Goal: Information Seeking & Learning: Learn about a topic

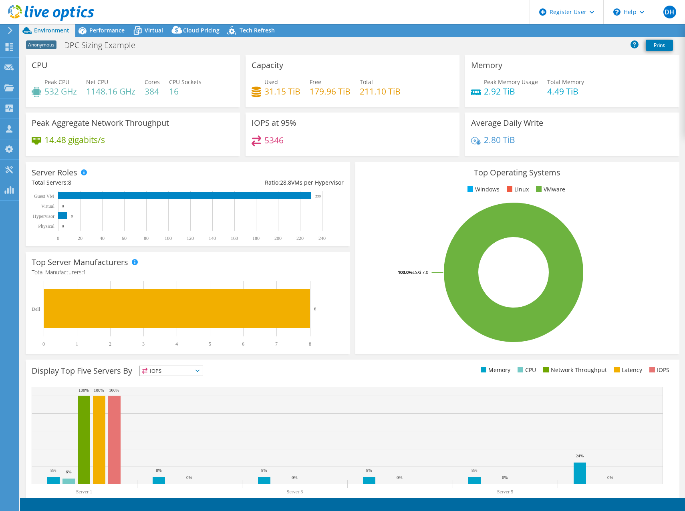
select select "USEast"
select select "USD"
click at [102, 27] on span "Performance" at bounding box center [106, 30] width 35 height 8
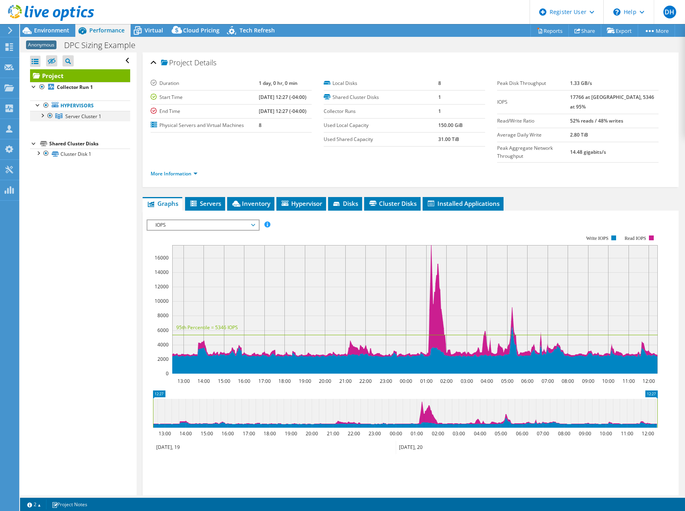
click at [42, 115] on div at bounding box center [42, 115] width 8 height 8
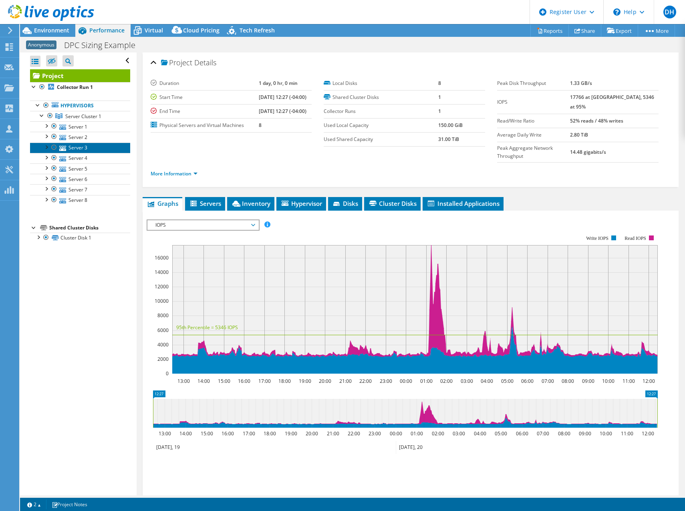
click at [79, 147] on link "Server 3" at bounding box center [80, 148] width 100 height 10
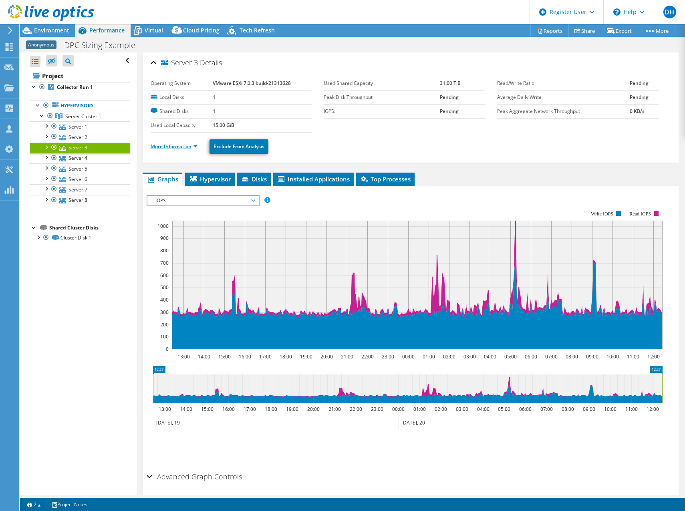
click at [192, 145] on link "More Information" at bounding box center [174, 146] width 47 height 7
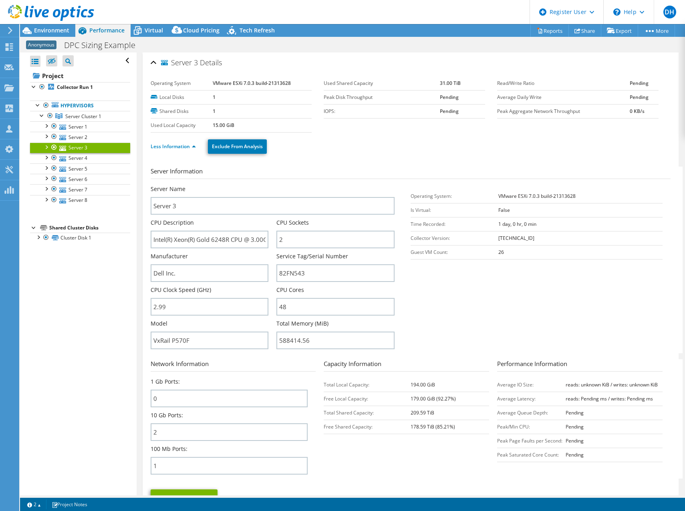
click at [45, 147] on div at bounding box center [46, 147] width 8 height 8
click at [84, 180] on link "Network Interfaces" at bounding box center [80, 179] width 100 height 10
click at [51, 178] on div at bounding box center [50, 178] width 8 height 8
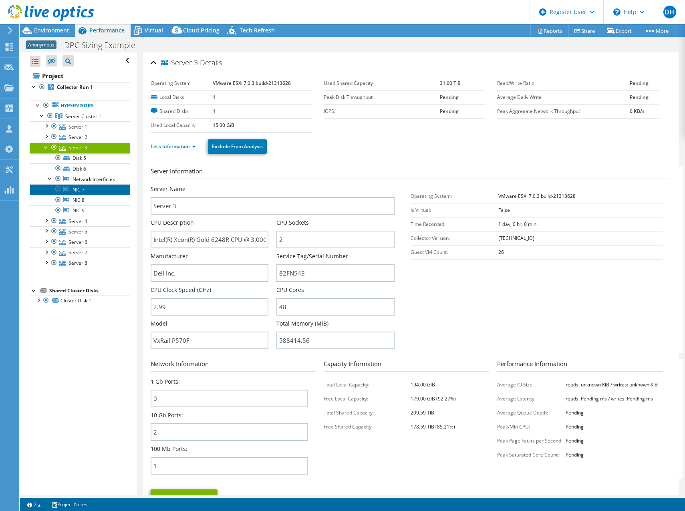
click at [86, 195] on link "NIC 7" at bounding box center [80, 189] width 100 height 10
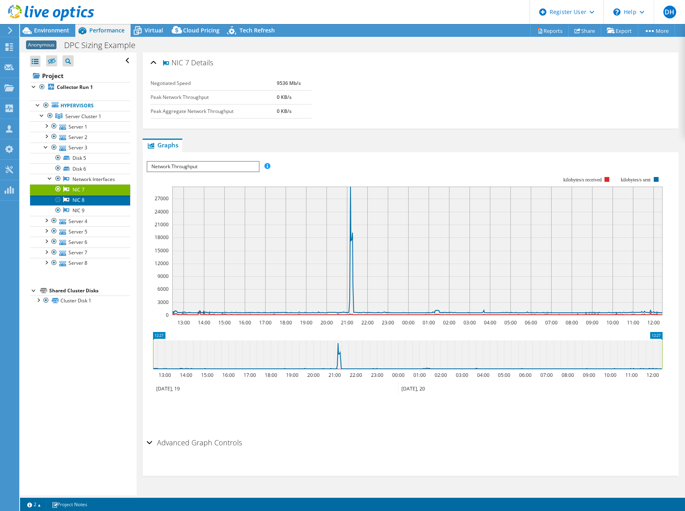
click at [80, 205] on link "NIC 8" at bounding box center [80, 200] width 100 height 10
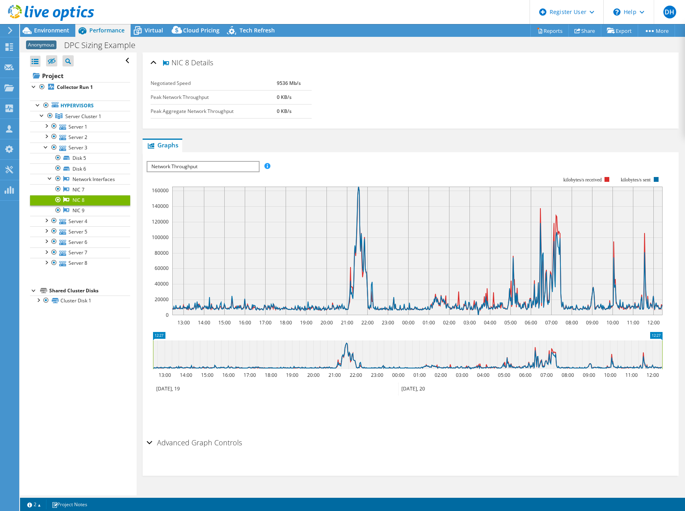
click at [149, 443] on div "Advanced Graph Controls" at bounding box center [411, 442] width 528 height 17
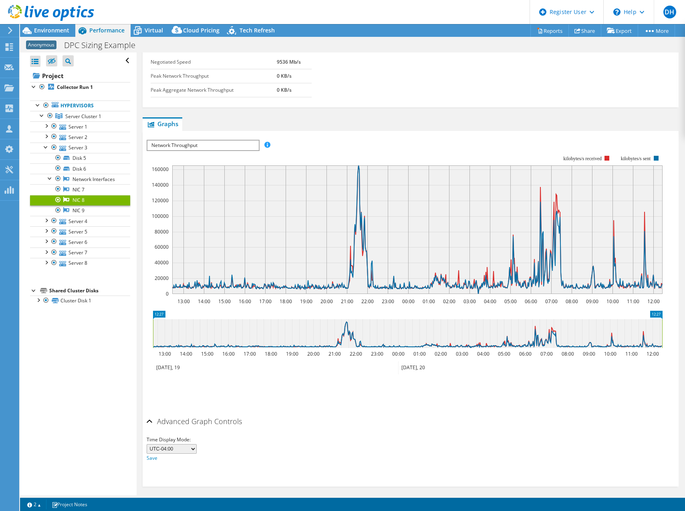
scroll to position [26, 0]
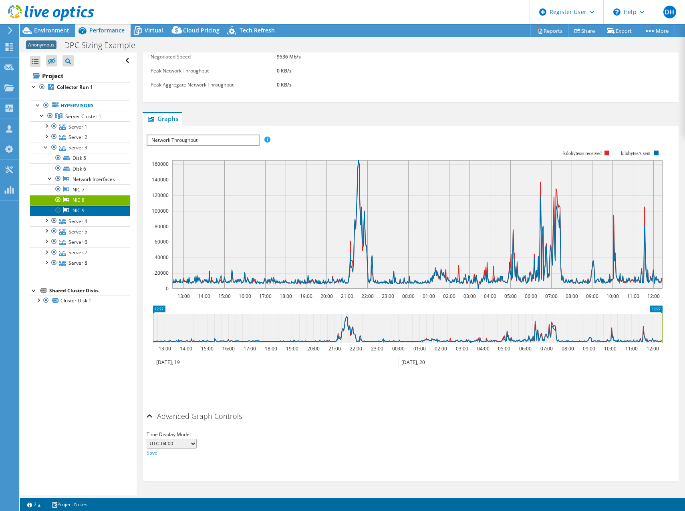
click at [78, 216] on link "NIC 9" at bounding box center [80, 210] width 100 height 10
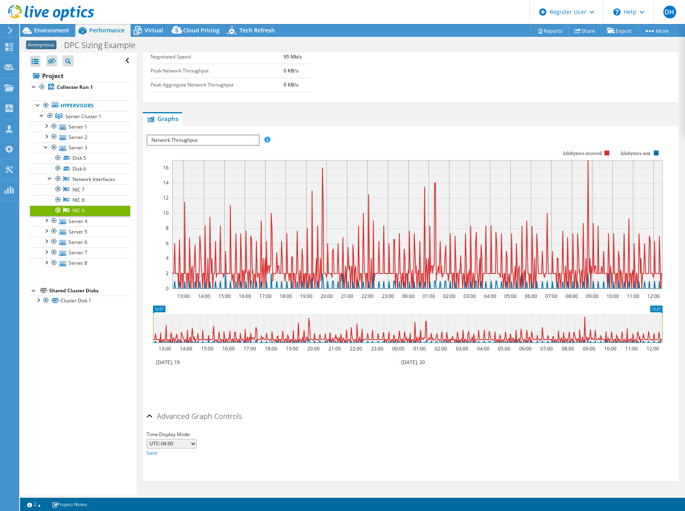
scroll to position [0, 0]
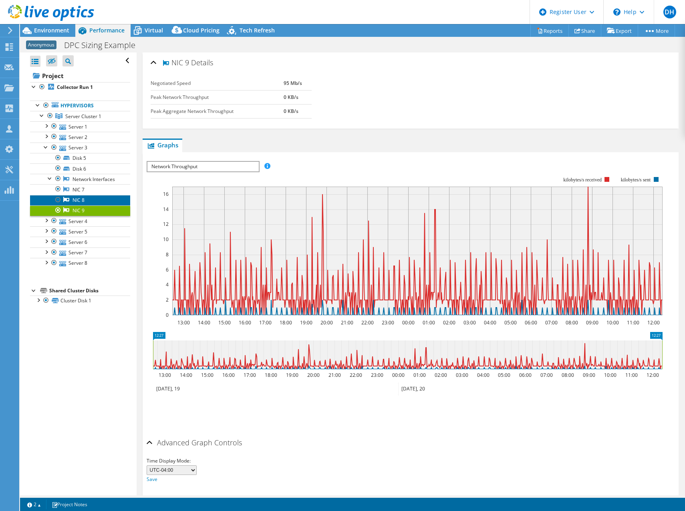
click at [87, 205] on link "NIC 8" at bounding box center [80, 200] width 100 height 10
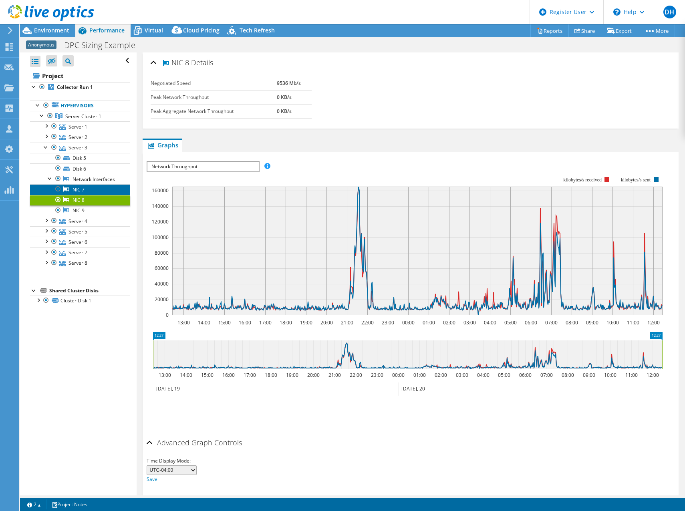
click at [88, 195] on link "NIC 7" at bounding box center [80, 189] width 100 height 10
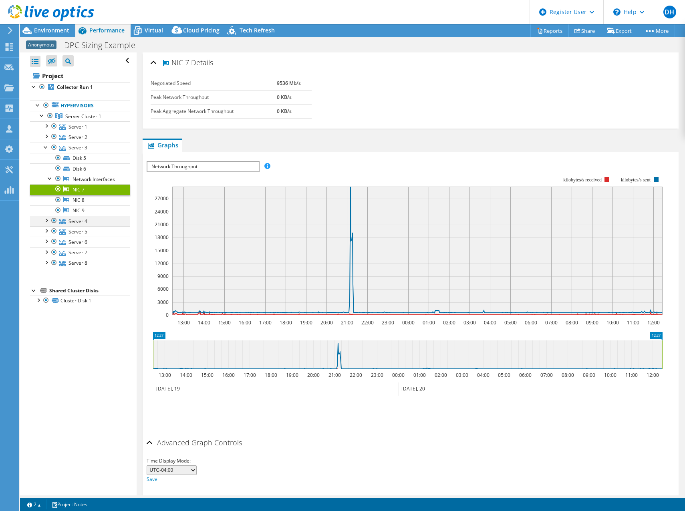
click at [48, 224] on div at bounding box center [46, 220] width 8 height 8
click at [50, 255] on div at bounding box center [50, 251] width 8 height 8
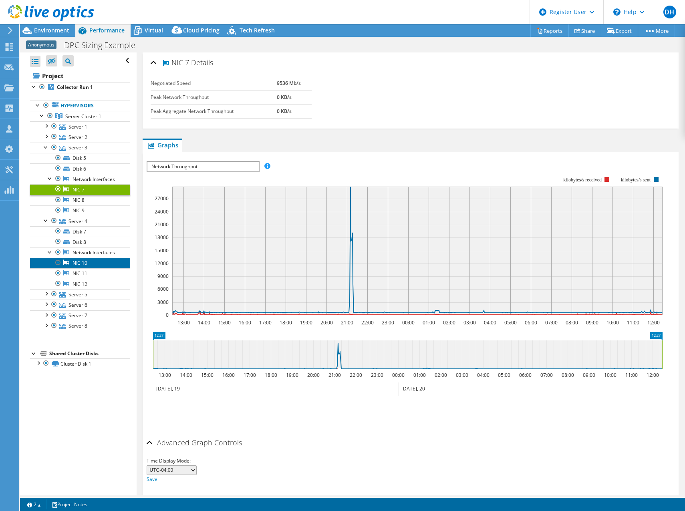
click at [82, 268] on link "NIC 10" at bounding box center [80, 263] width 100 height 10
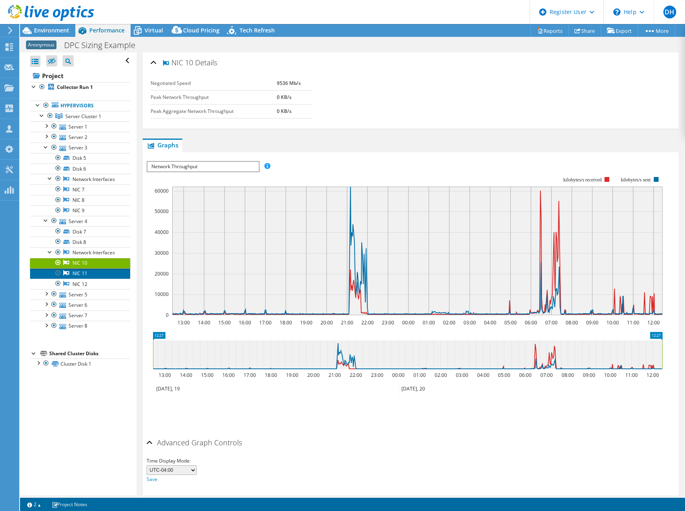
click at [87, 279] on link "NIC 11" at bounding box center [80, 273] width 100 height 10
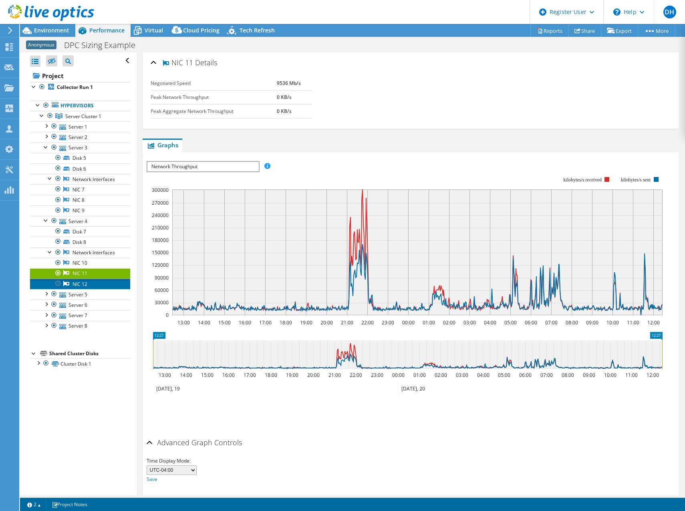
drag, startPoint x: 96, startPoint y: 295, endPoint x: 88, endPoint y: 298, distance: 8.1
click at [88, 289] on link "NIC 12" at bounding box center [80, 284] width 100 height 10
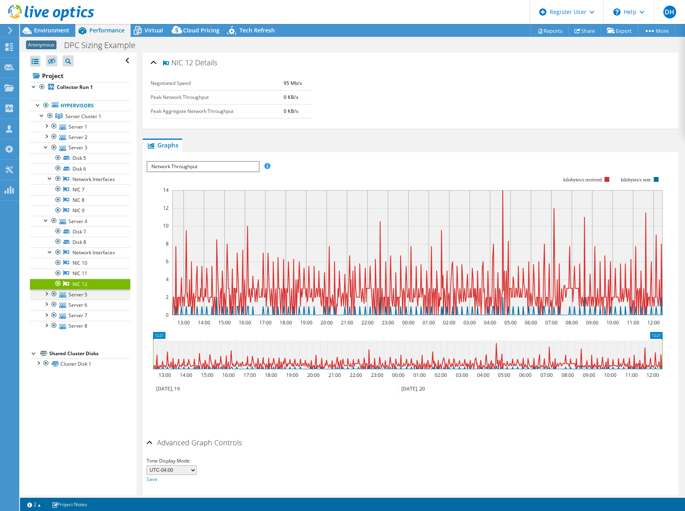
click at [46, 297] on div at bounding box center [46, 293] width 8 height 8
click at [50, 329] on div at bounding box center [50, 325] width 8 height 8
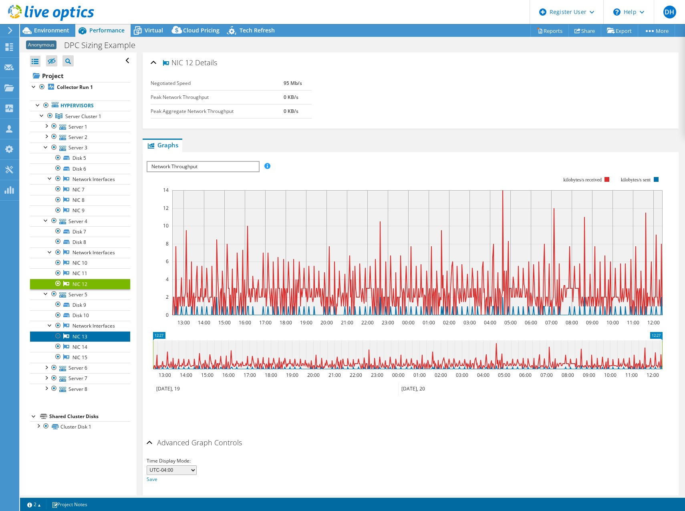
click at [85, 342] on link "NIC 13" at bounding box center [80, 336] width 100 height 10
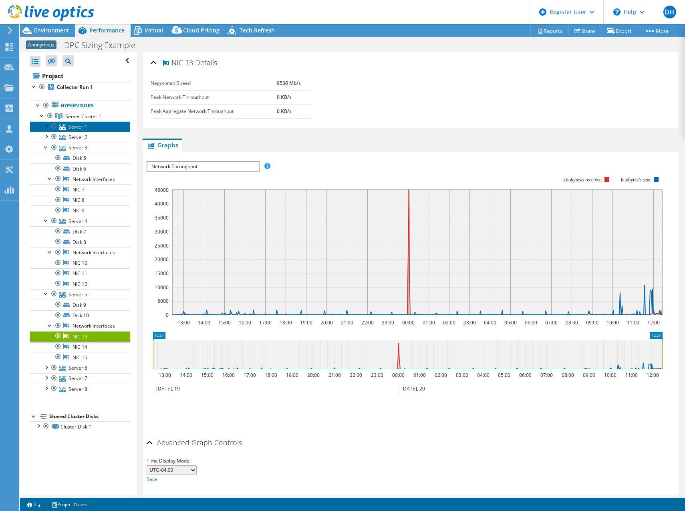
click at [79, 126] on link "Server 1" at bounding box center [80, 126] width 100 height 10
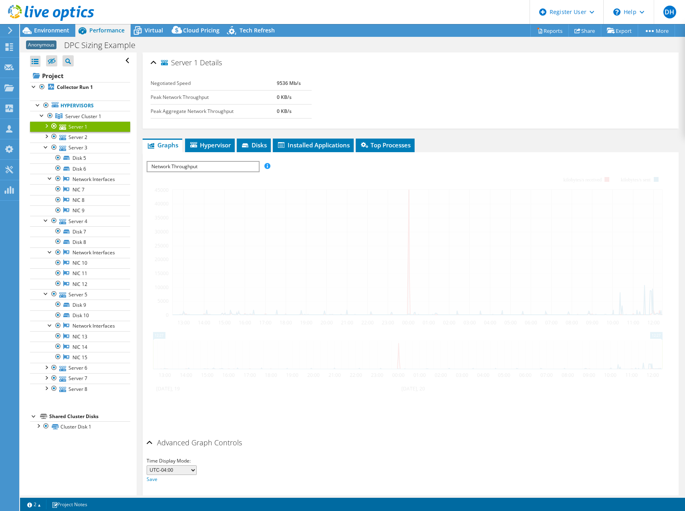
click at [45, 127] on div at bounding box center [46, 125] width 8 height 8
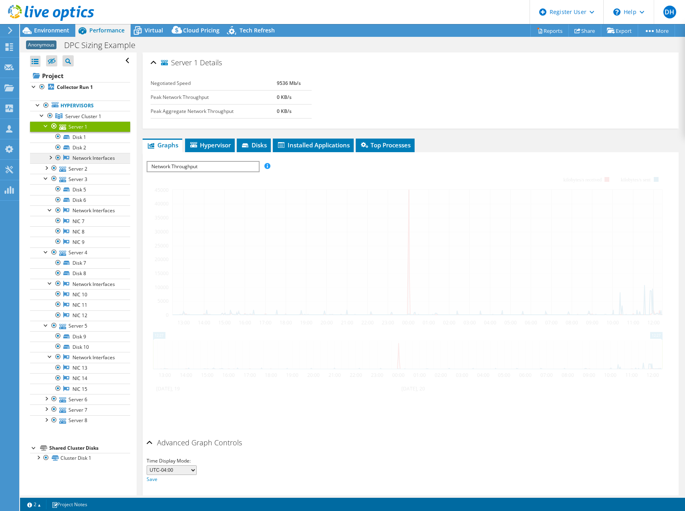
click at [88, 161] on link "Network Interfaces" at bounding box center [80, 158] width 100 height 10
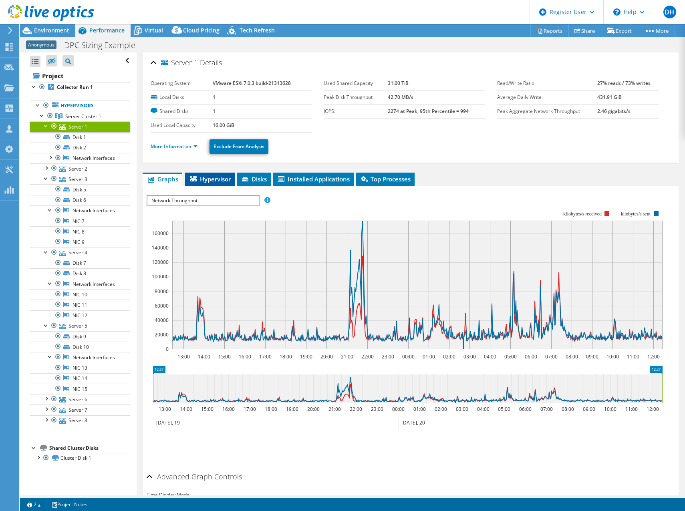
click at [213, 181] on span "Hypervisor" at bounding box center [210, 179] width 42 height 8
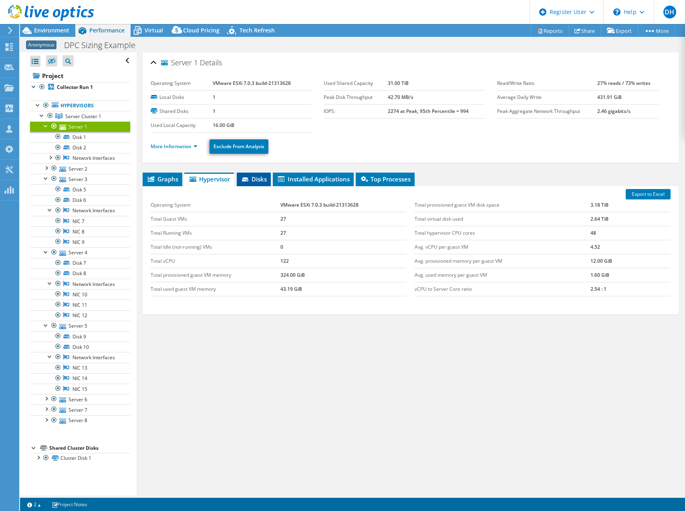
click at [246, 177] on icon at bounding box center [245, 179] width 6 height 4
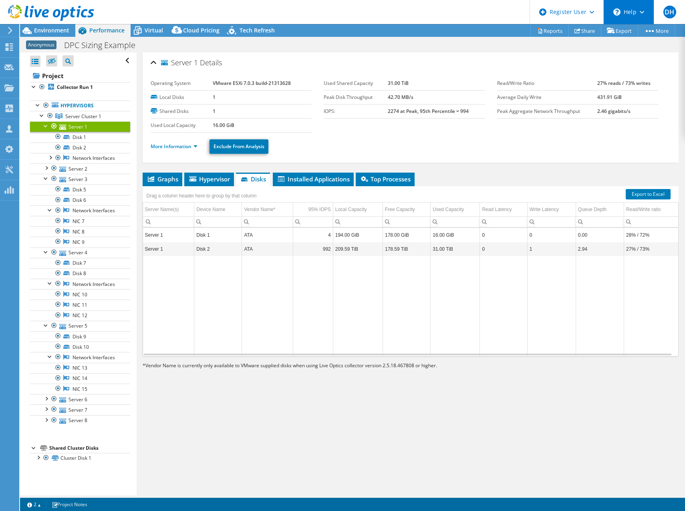
click at [630, 14] on div "\n Help" at bounding box center [628, 12] width 50 height 24
click at [646, 34] on link "Explore Helpful Articles" at bounding box center [647, 34] width 89 height 20
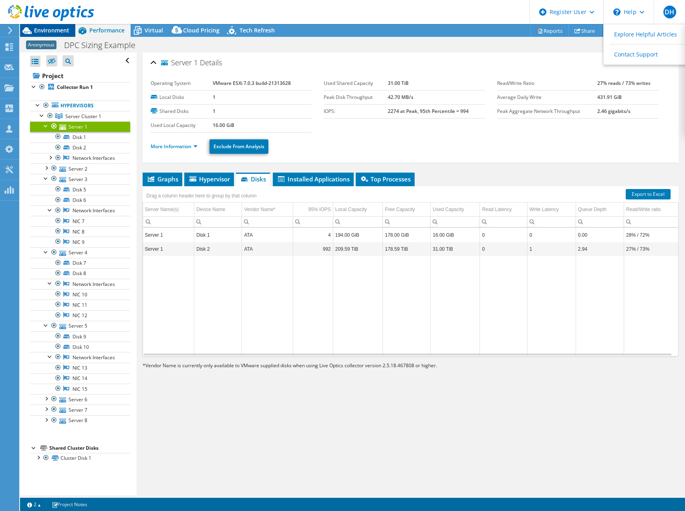
click at [49, 29] on span "Environment" at bounding box center [51, 30] width 35 height 8
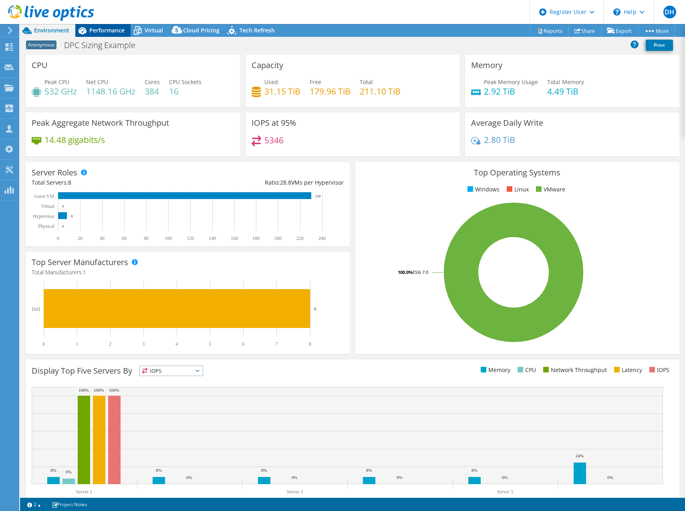
click at [91, 28] on span "Performance" at bounding box center [106, 30] width 35 height 8
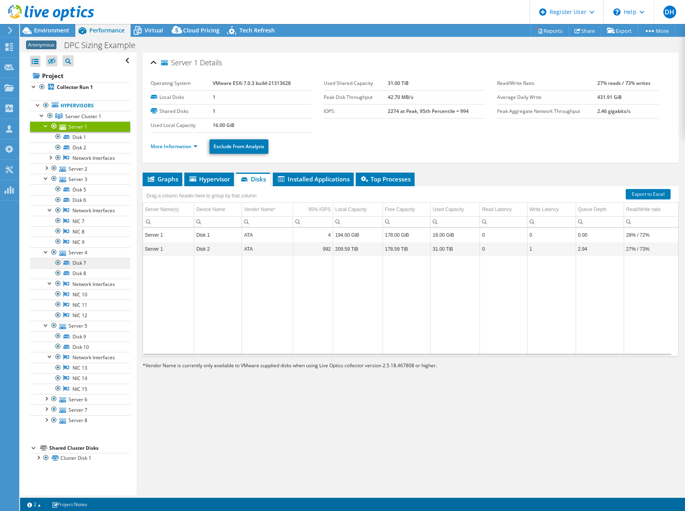
scroll to position [6, 0]
click at [38, 461] on div at bounding box center [38, 457] width 8 height 8
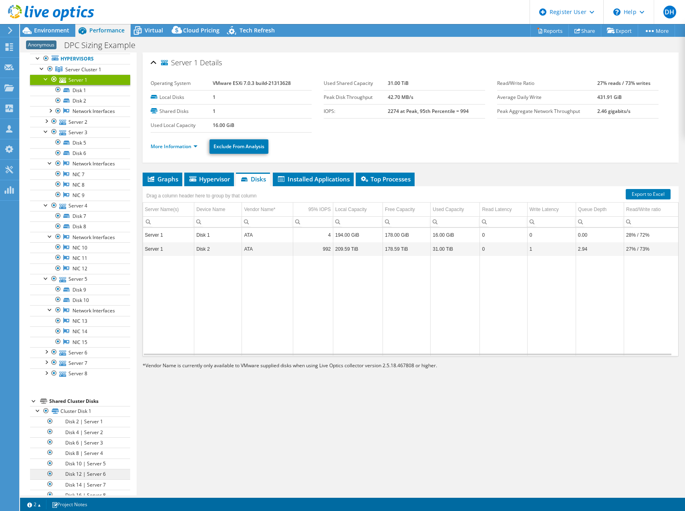
scroll to position [90, 0]
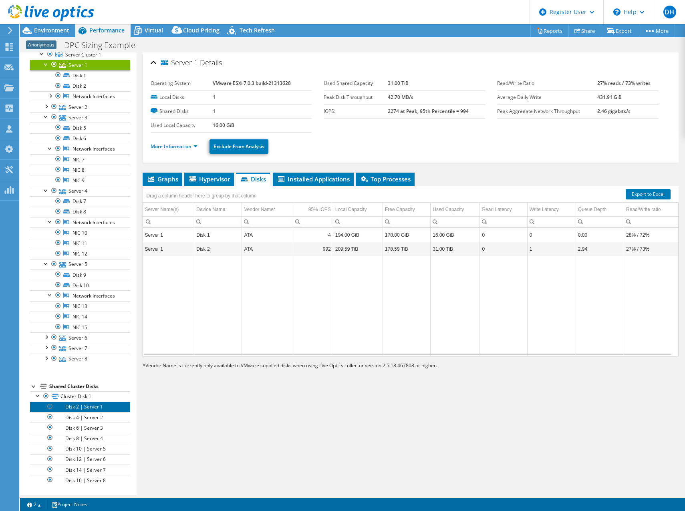
click at [95, 406] on link "Disk 2 | Server 1" at bounding box center [80, 407] width 100 height 10
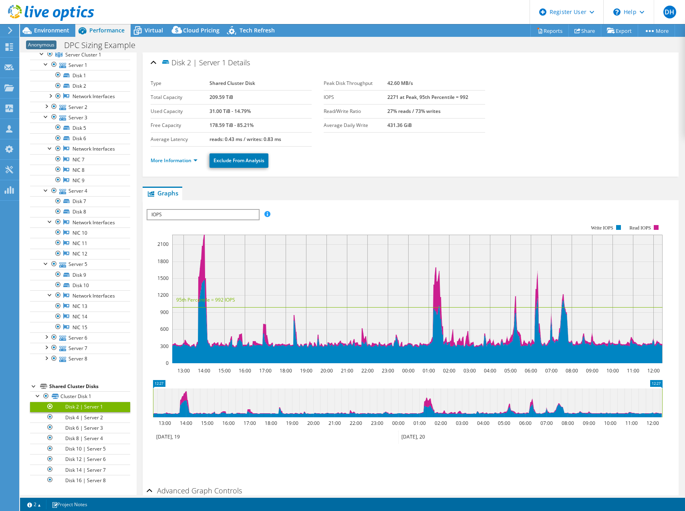
click at [229, 215] on span "IOPS" at bounding box center [202, 215] width 111 height 10
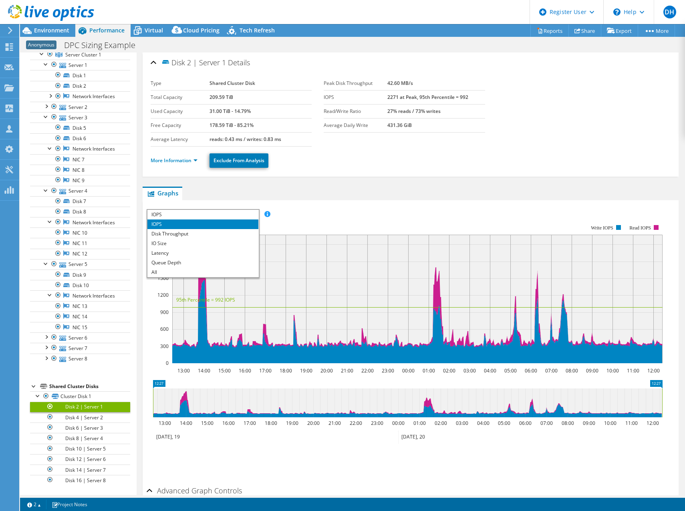
click at [343, 207] on div "IOPS Disk Throughput IO Size Latency Queue Depth CPU Percentage Memory Page Fau…" at bounding box center [411, 343] width 528 height 277
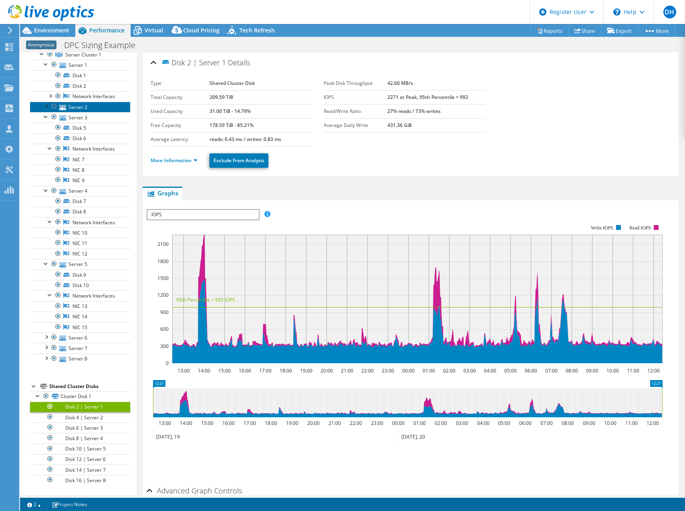
click at [85, 102] on link "Server 2" at bounding box center [80, 107] width 100 height 10
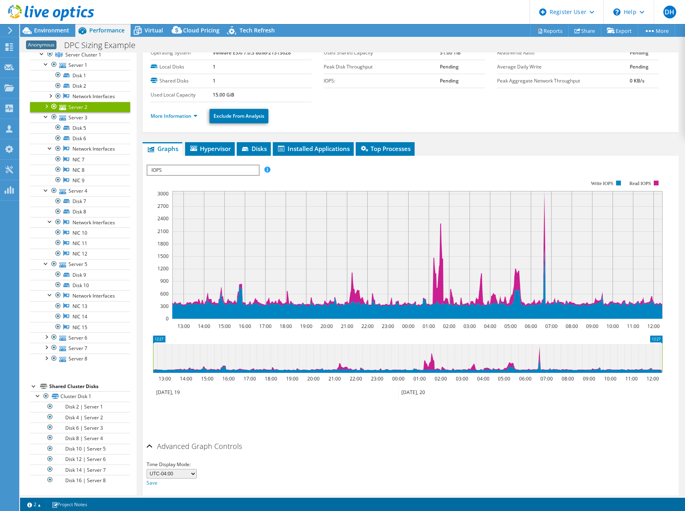
scroll to position [60, 0]
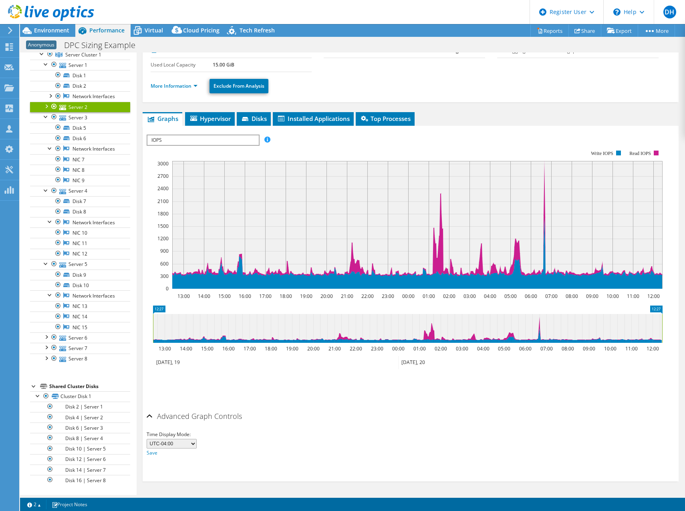
click at [150, 416] on div "Advanced Graph Controls" at bounding box center [411, 416] width 528 height 17
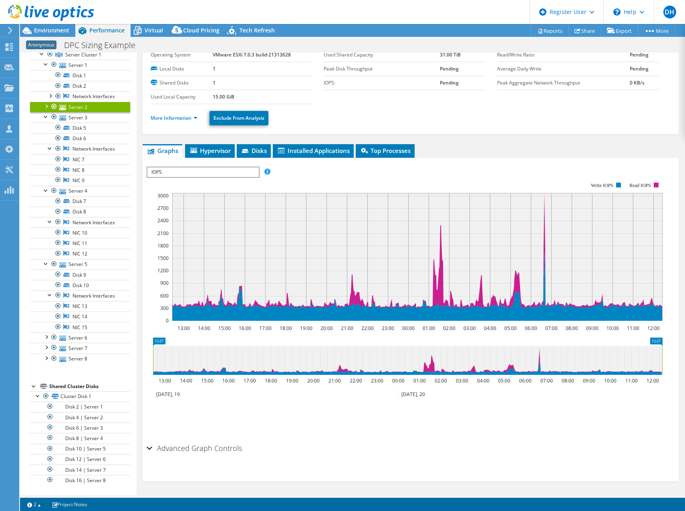
click at [149, 448] on div "Advanced Graph Controls" at bounding box center [411, 448] width 528 height 17
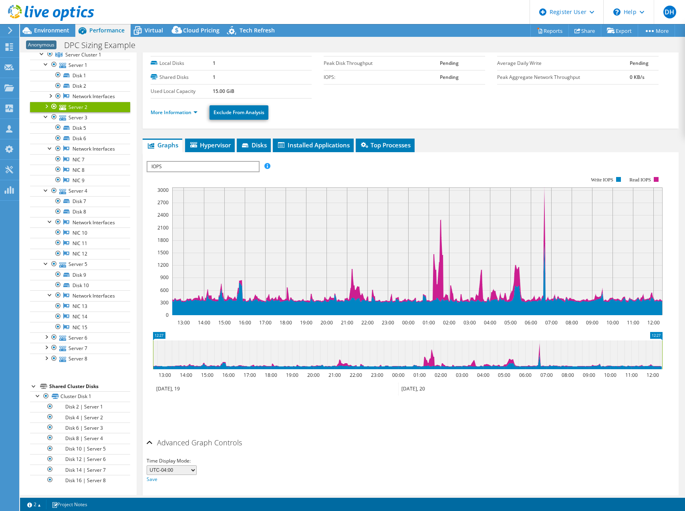
scroll to position [0, 0]
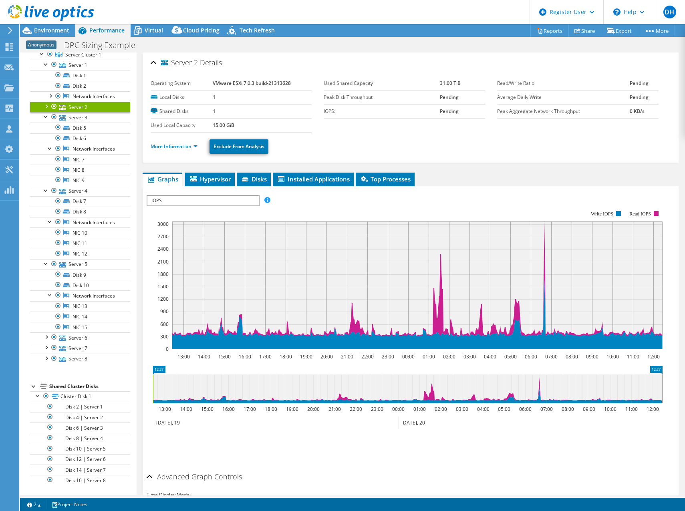
click at [223, 198] on span "IOPS" at bounding box center [202, 201] width 111 height 10
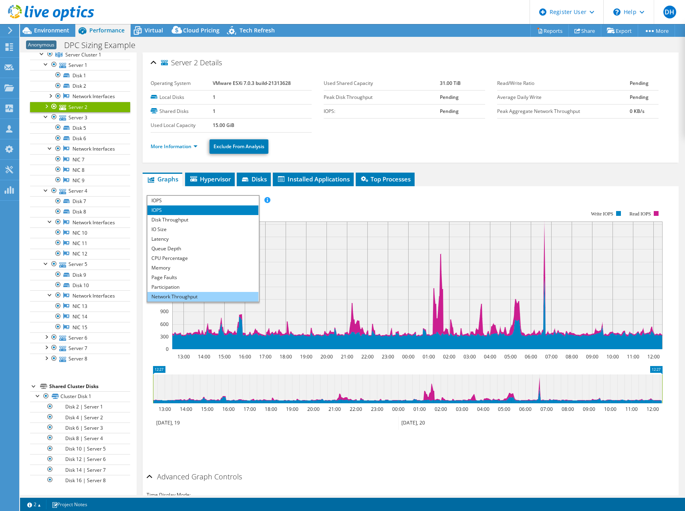
click at [171, 293] on li "Network Throughput" at bounding box center [202, 297] width 111 height 10
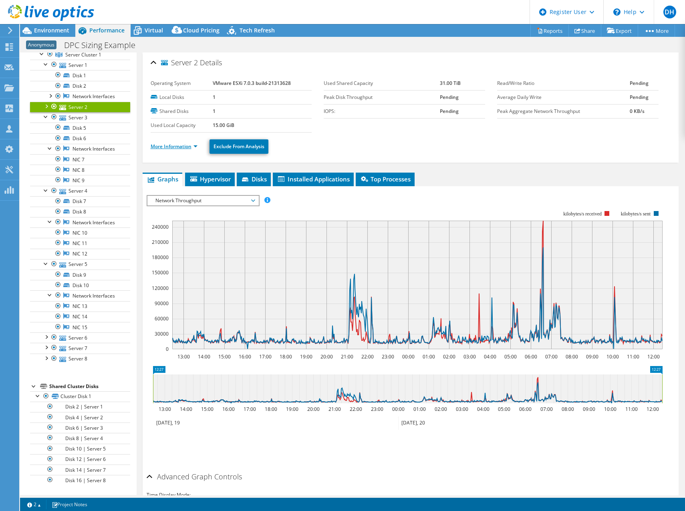
click at [175, 147] on link "More Information" at bounding box center [174, 146] width 47 height 7
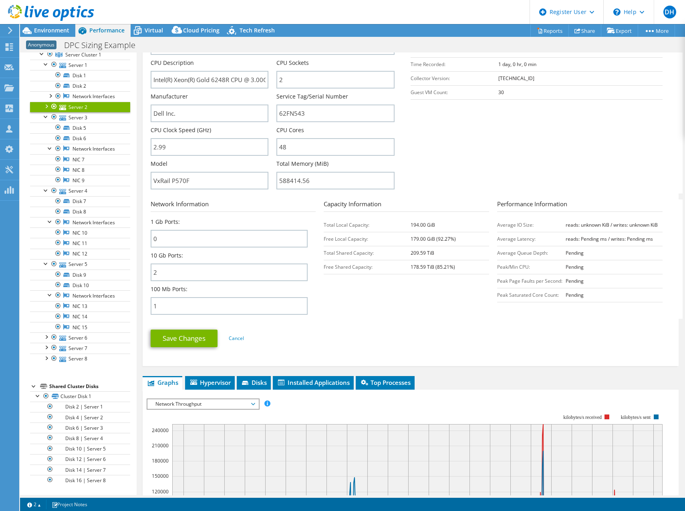
scroll to position [160, 0]
click at [50, 144] on div at bounding box center [50, 148] width 8 height 8
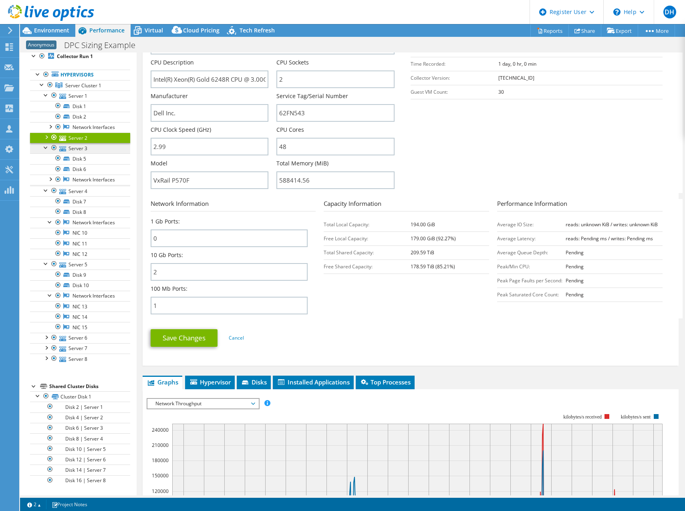
scroll to position [59, 0]
click at [14, 11] on icon at bounding box center [51, 13] width 86 height 16
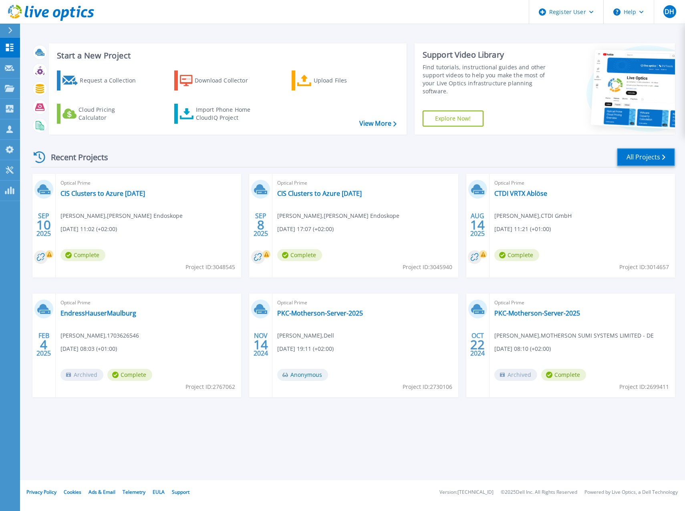
click at [645, 163] on link "All Projects" at bounding box center [646, 157] width 58 height 18
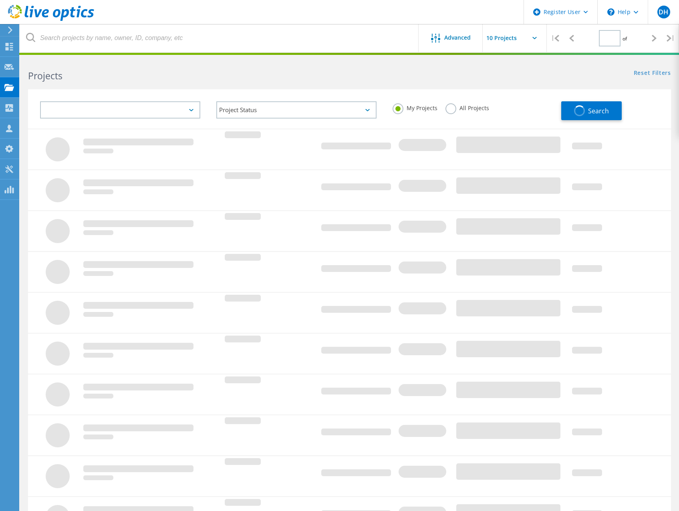
type input "1"
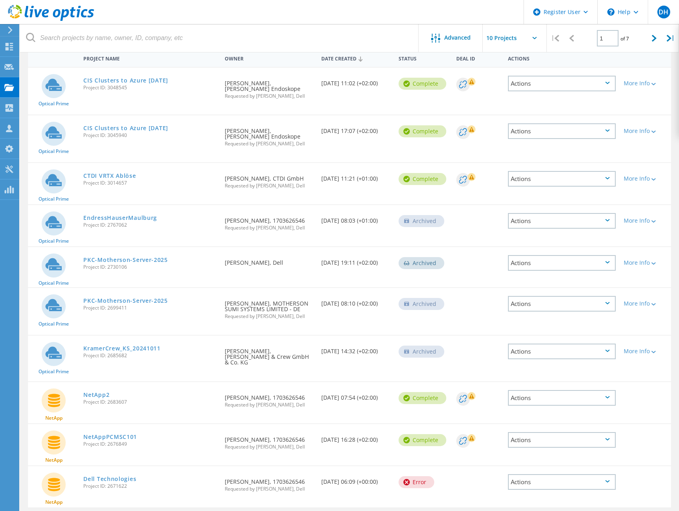
scroll to position [103, 0]
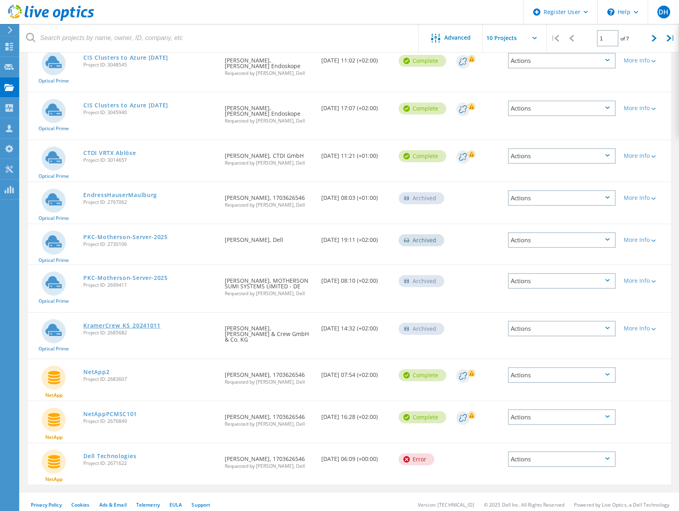
click at [135, 326] on link "KramerCrew_KS_20241011" at bounding box center [121, 326] width 77 height 6
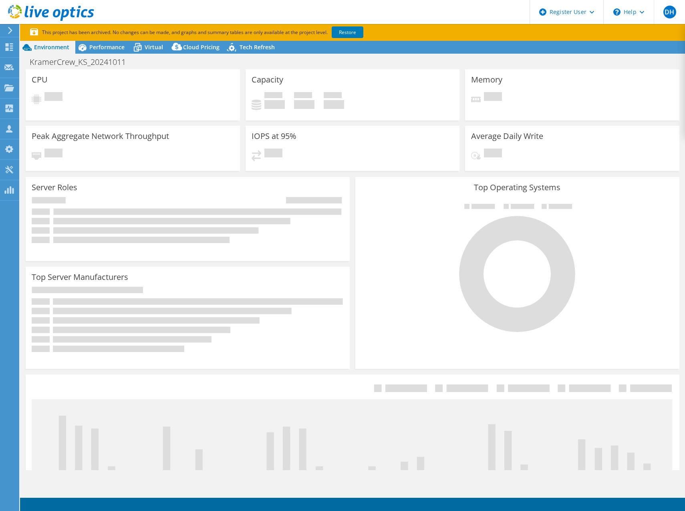
select select "USD"
select select "EULondon"
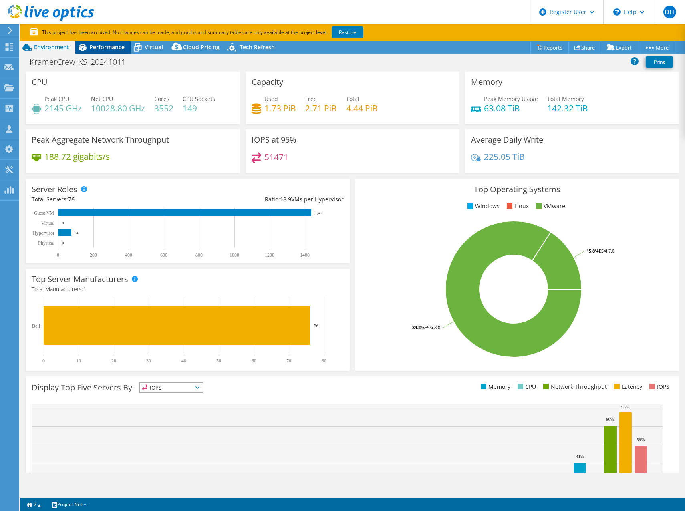
click at [106, 44] on span "Performance" at bounding box center [106, 47] width 35 height 8
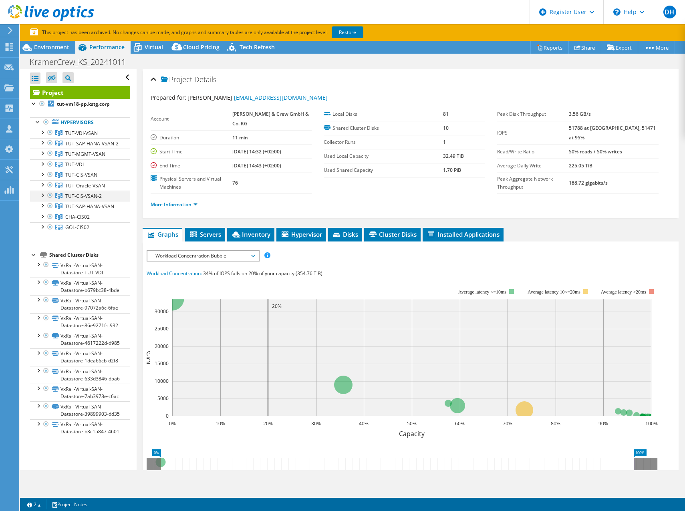
click at [44, 199] on div at bounding box center [42, 195] width 8 height 8
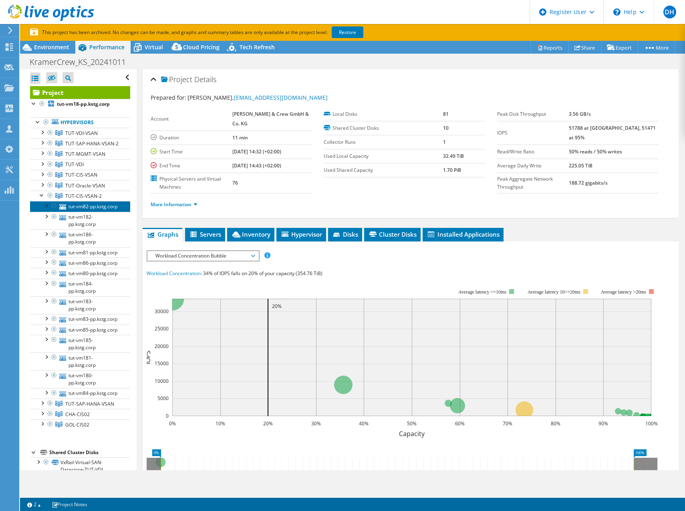
click at [88, 211] on link "tut-vm82-pp.kstg.corp" at bounding box center [80, 206] width 100 height 10
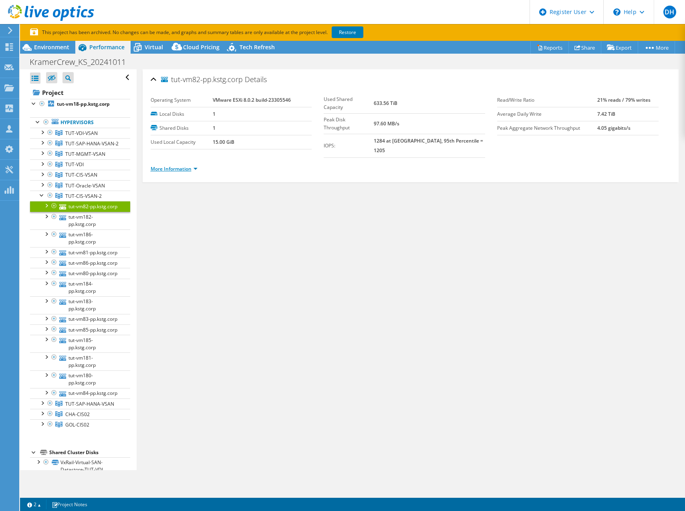
click at [191, 165] on link "More Information" at bounding box center [174, 168] width 47 height 7
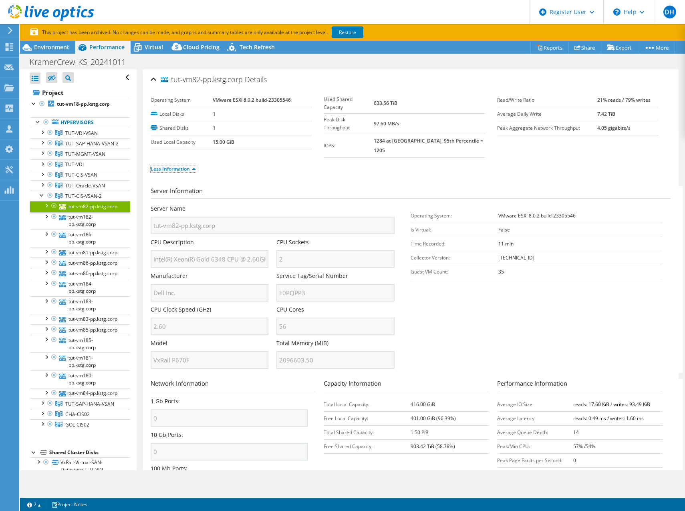
scroll to position [46, 0]
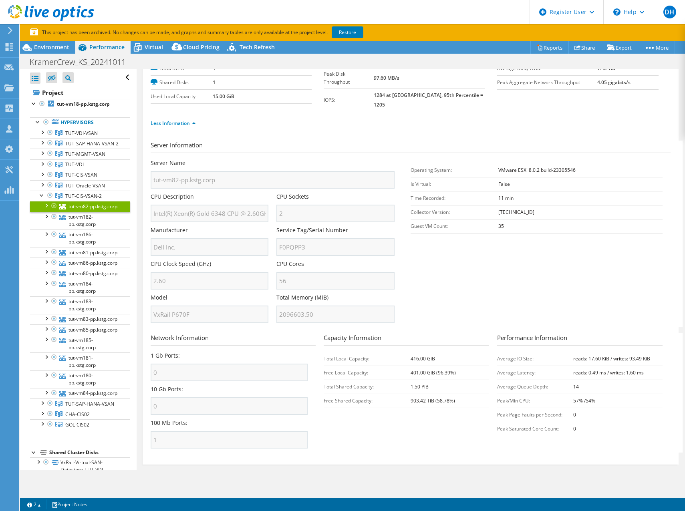
click at [46, 209] on div at bounding box center [46, 205] width 8 height 8
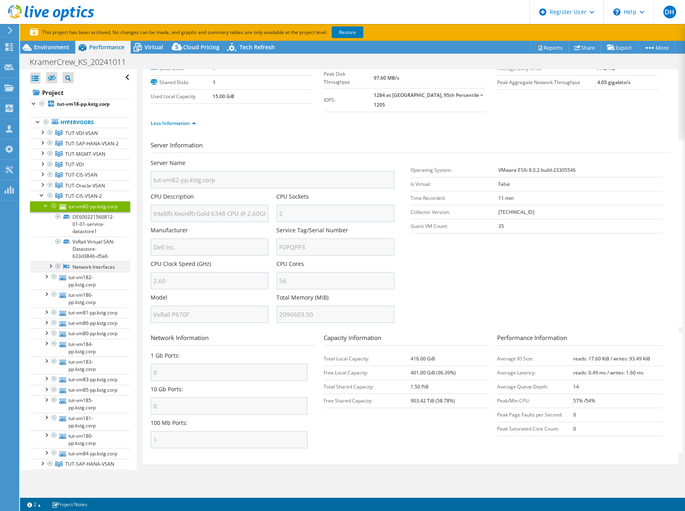
click at [52, 269] on div at bounding box center [50, 265] width 8 height 8
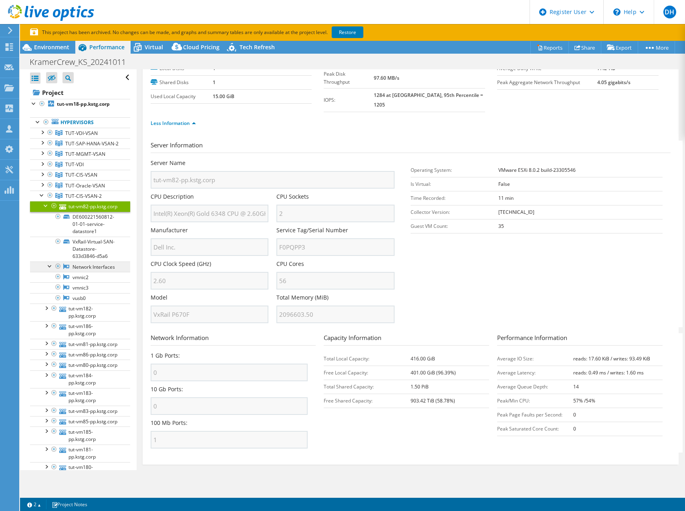
click at [89, 272] on link "Network Interfaces" at bounding box center [80, 266] width 100 height 10
click at [78, 272] on link "Network Interfaces" at bounding box center [80, 266] width 100 height 10
click at [68, 269] on icon at bounding box center [66, 266] width 6 height 6
click at [346, 29] on link "Restore" at bounding box center [348, 32] width 32 height 12
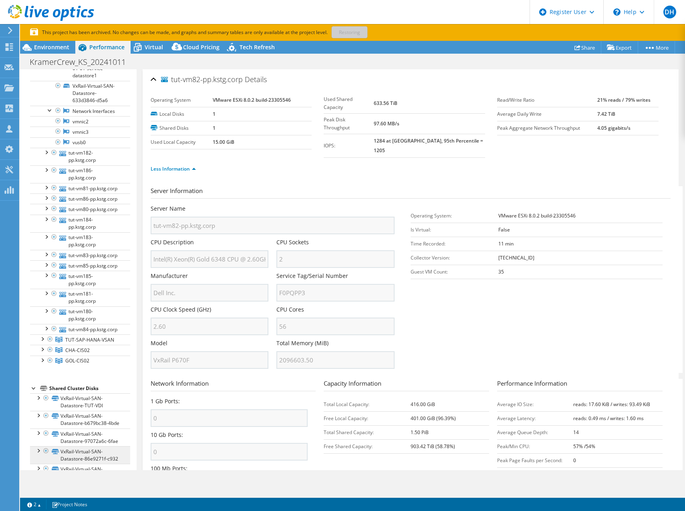
scroll to position [155, 0]
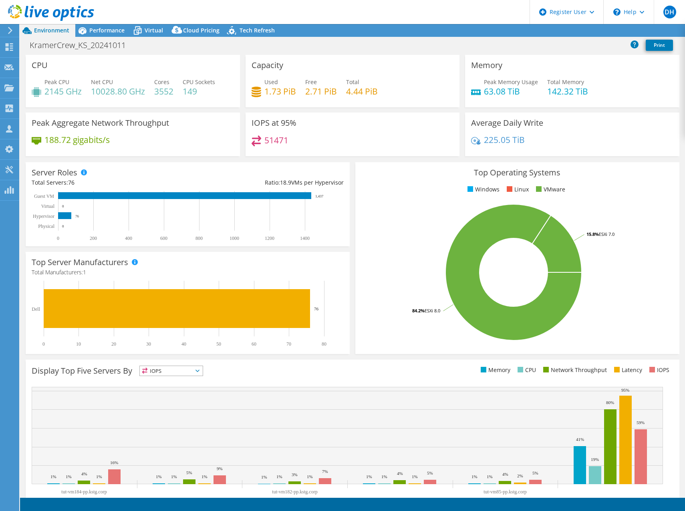
select select "EULondon"
select select "USD"
radio input "true"
radio input "false"
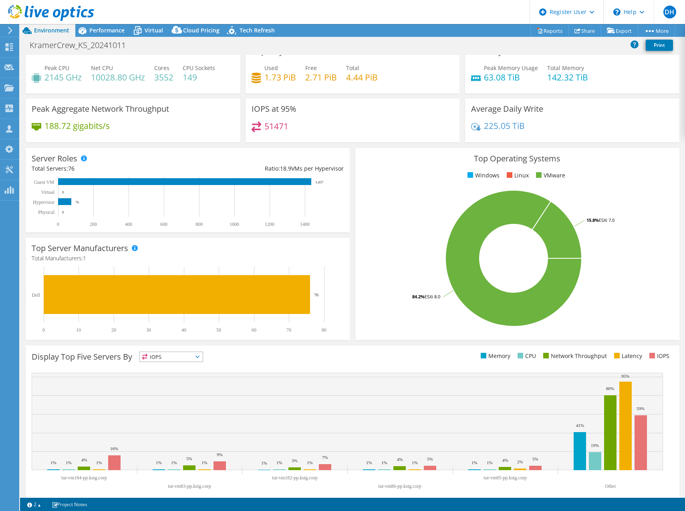
scroll to position [24, 0]
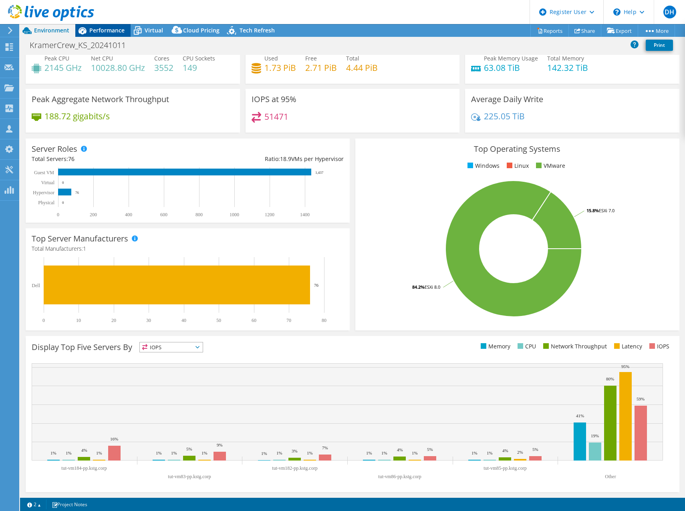
click at [107, 32] on span "Performance" at bounding box center [106, 30] width 35 height 8
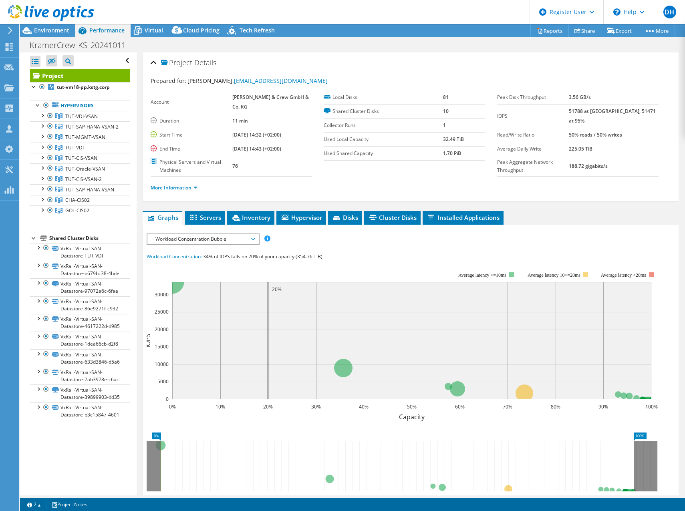
scroll to position [0, 0]
click at [42, 161] on div at bounding box center [42, 157] width 8 height 8
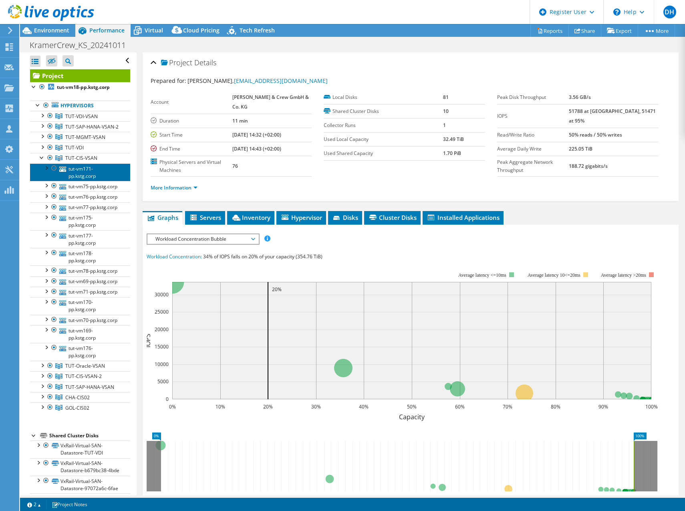
click at [78, 179] on link "tut-vm171-pp.kstg.corp" at bounding box center [80, 172] width 100 height 18
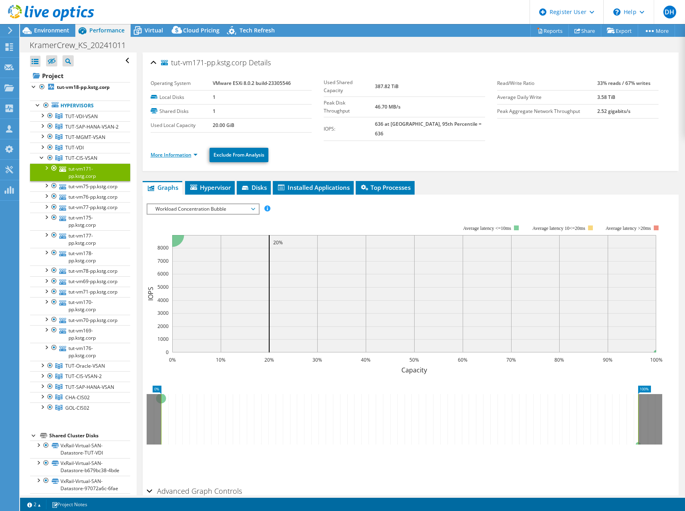
click at [167, 151] on link "More Information" at bounding box center [174, 154] width 47 height 7
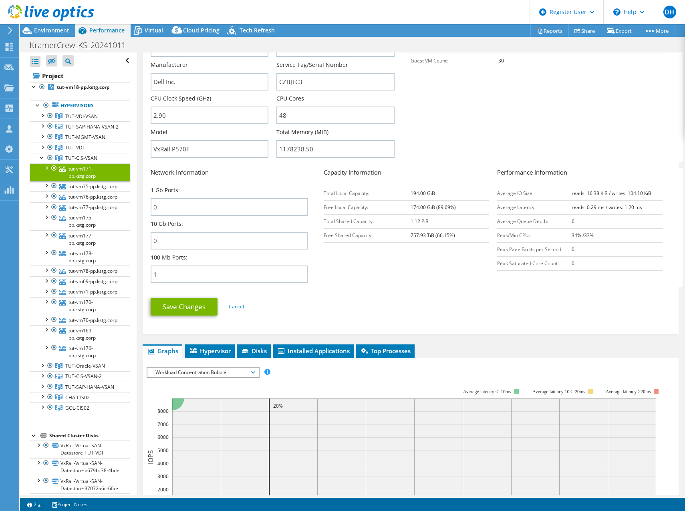
scroll to position [200, 0]
click at [44, 171] on div at bounding box center [46, 167] width 8 height 8
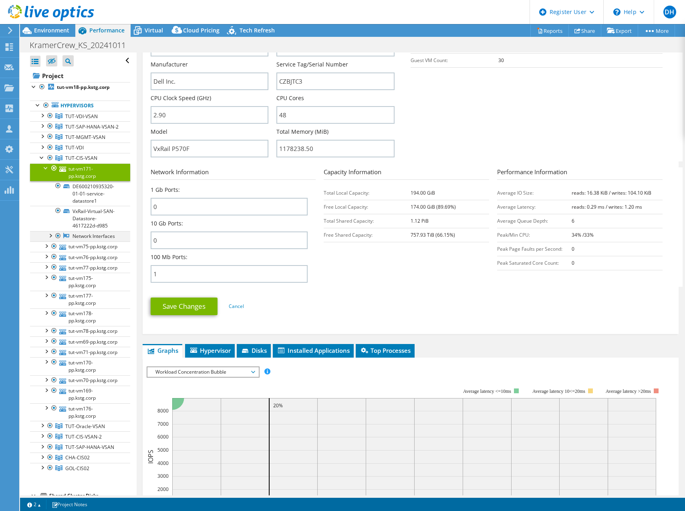
click at [50, 239] on div at bounding box center [50, 235] width 8 height 8
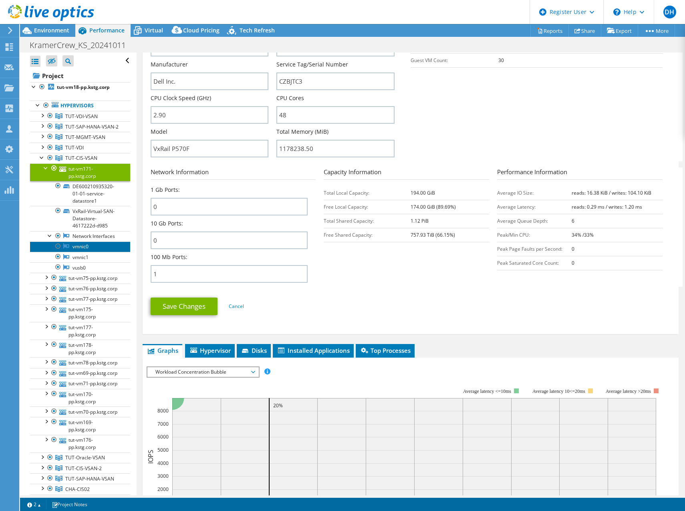
click at [85, 252] on link "vmnic0" at bounding box center [80, 246] width 100 height 10
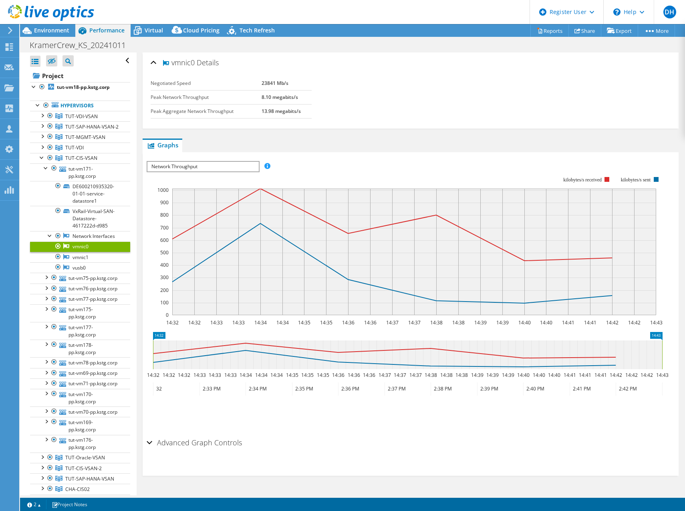
scroll to position [0, 0]
click at [98, 262] on link "vmnic1" at bounding box center [80, 257] width 100 height 10
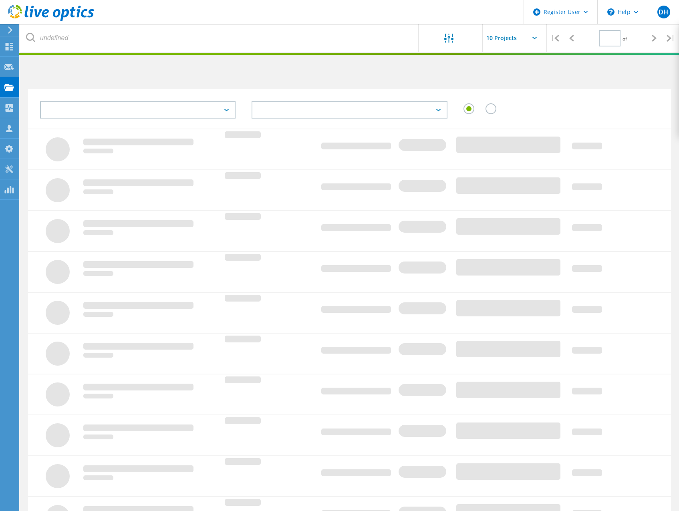
scroll to position [58, 0]
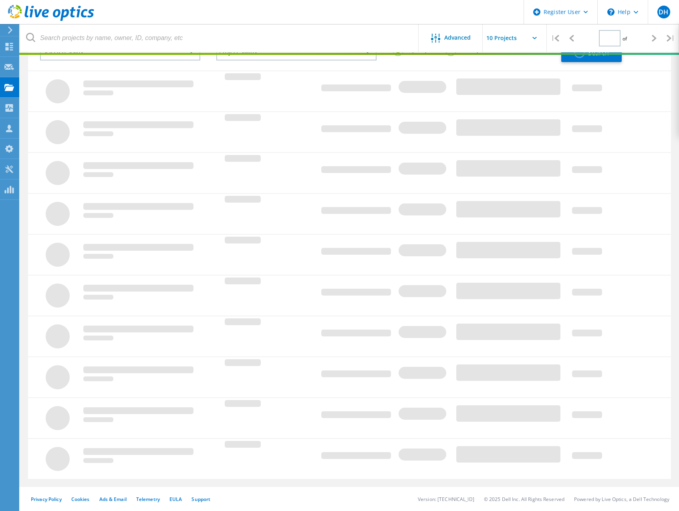
type input "1"
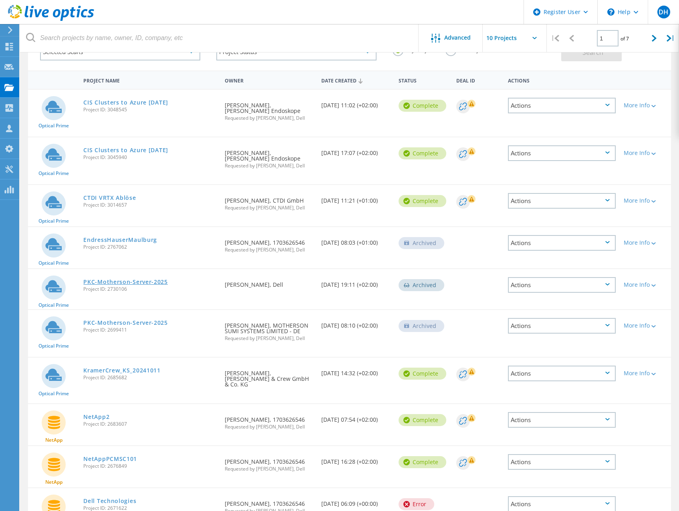
click at [151, 281] on link "PKC-Motherson-Server-2025" at bounding box center [125, 282] width 84 height 6
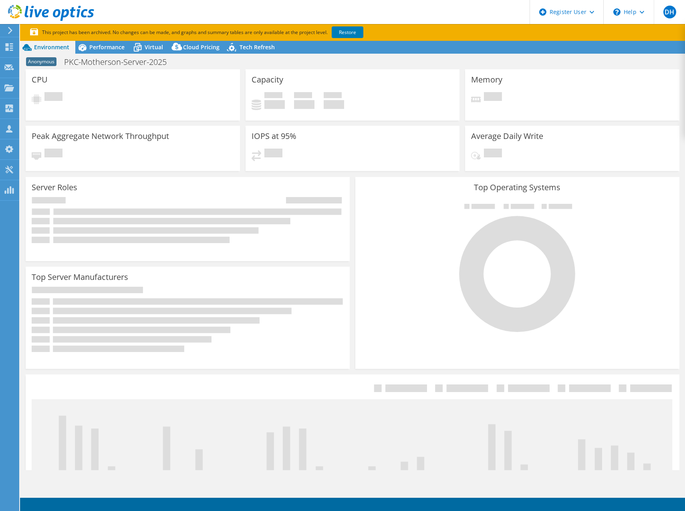
select select "USD"
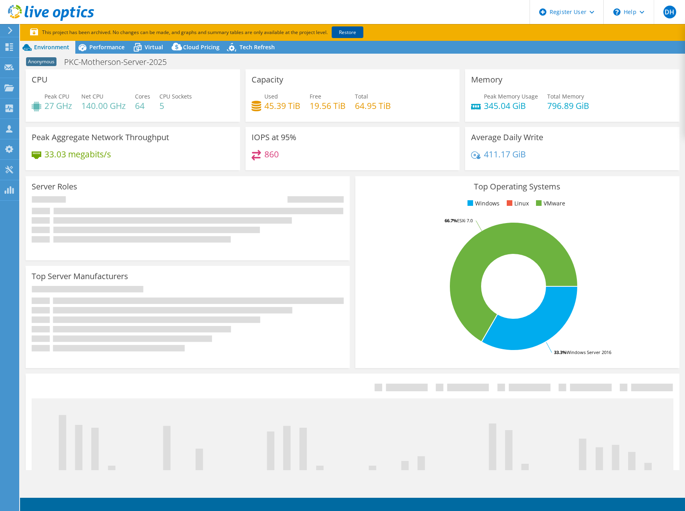
click at [356, 29] on link "Restore" at bounding box center [348, 32] width 32 height 12
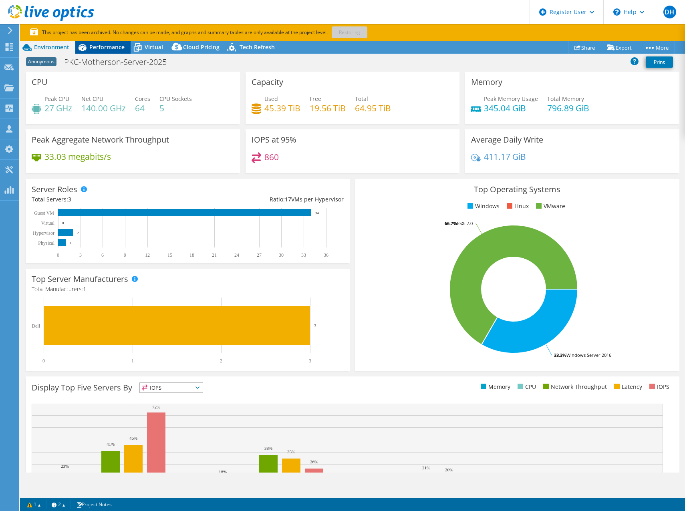
click at [105, 47] on span "Performance" at bounding box center [106, 47] width 35 height 8
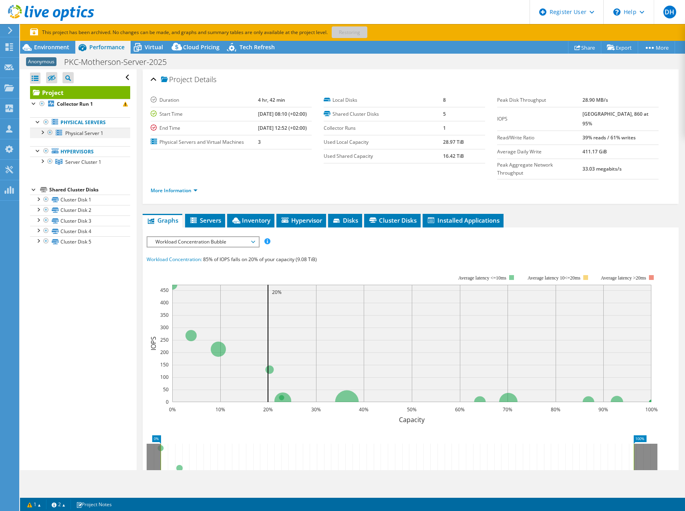
click at [42, 129] on div at bounding box center [42, 132] width 8 height 8
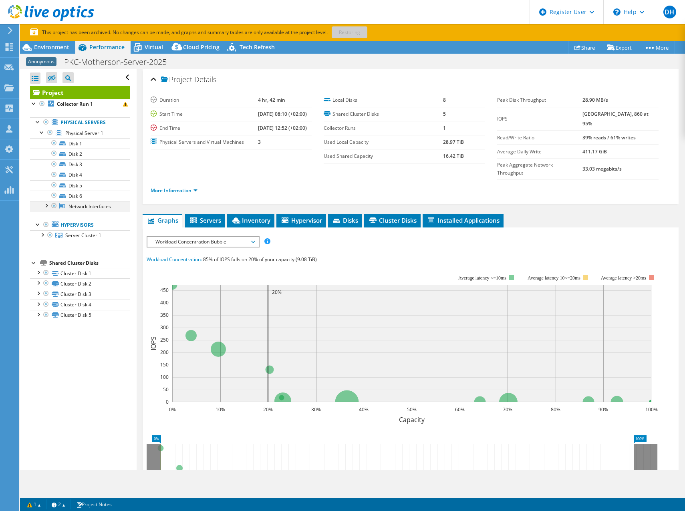
click at [48, 205] on div at bounding box center [46, 205] width 8 height 8
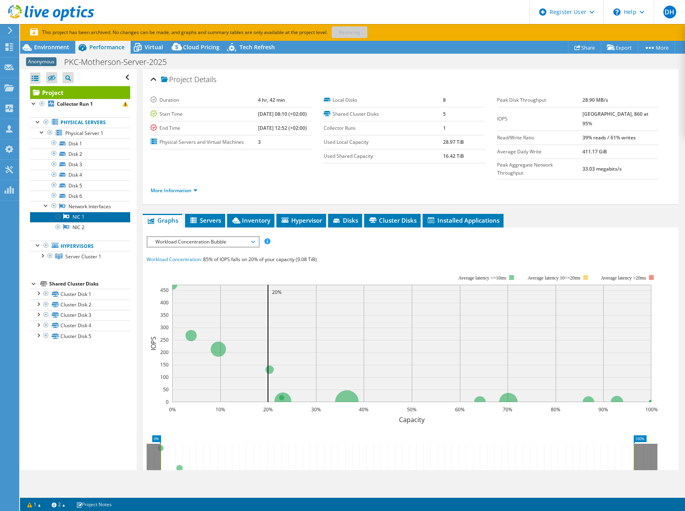
click at [88, 217] on link "NIC 1" at bounding box center [80, 217] width 100 height 10
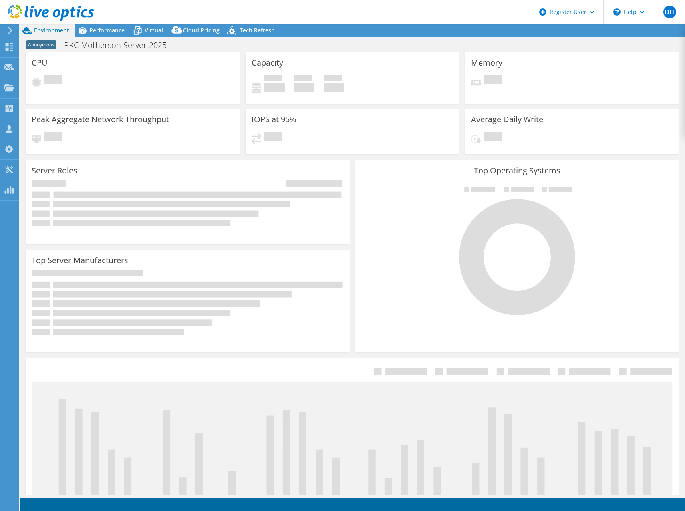
select select "USD"
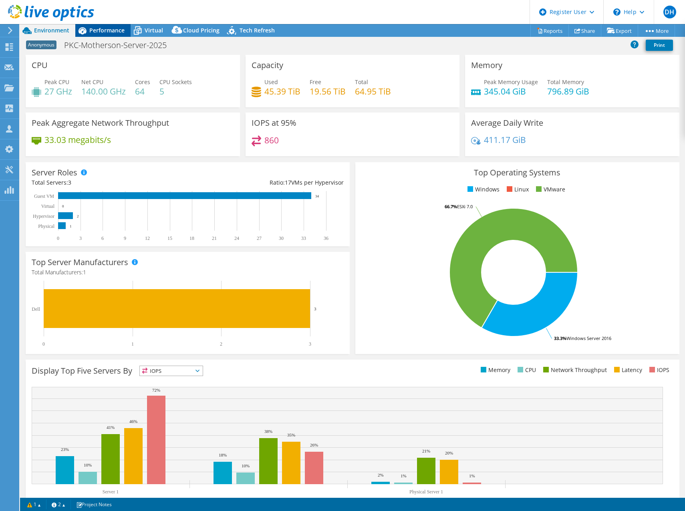
click at [96, 31] on span "Performance" at bounding box center [106, 30] width 35 height 8
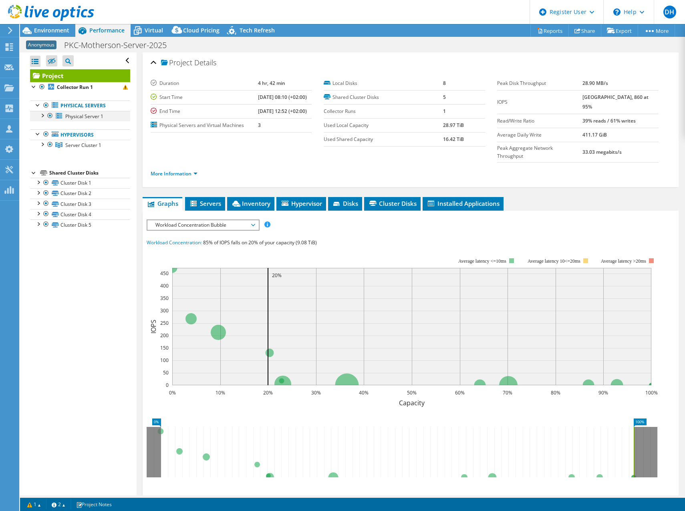
click at [41, 116] on div at bounding box center [42, 115] width 8 height 8
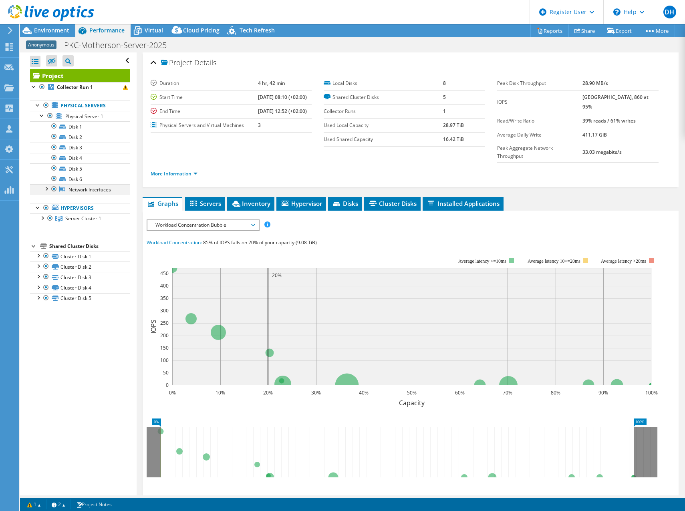
click at [48, 189] on div at bounding box center [46, 188] width 8 height 8
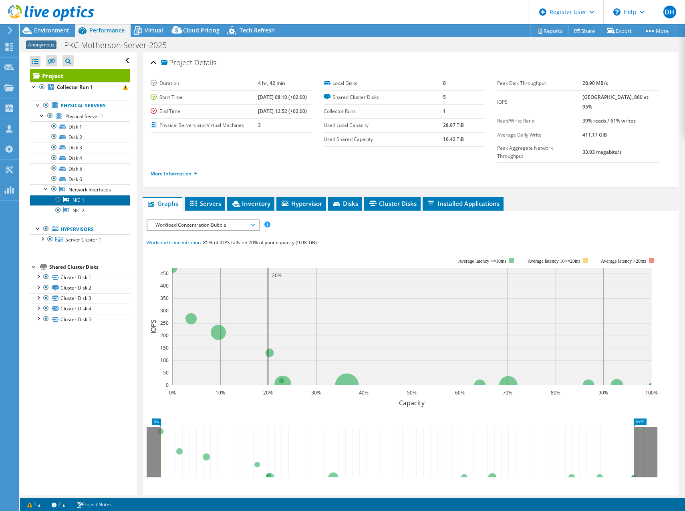
click at [86, 200] on link "NIC 1" at bounding box center [80, 200] width 100 height 10
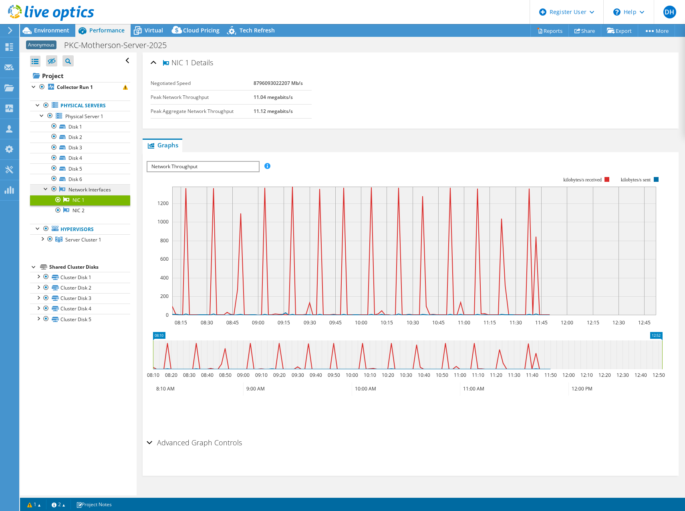
click at [64, 190] on icon at bounding box center [62, 188] width 6 height 5
click at [47, 189] on div at bounding box center [46, 188] width 8 height 8
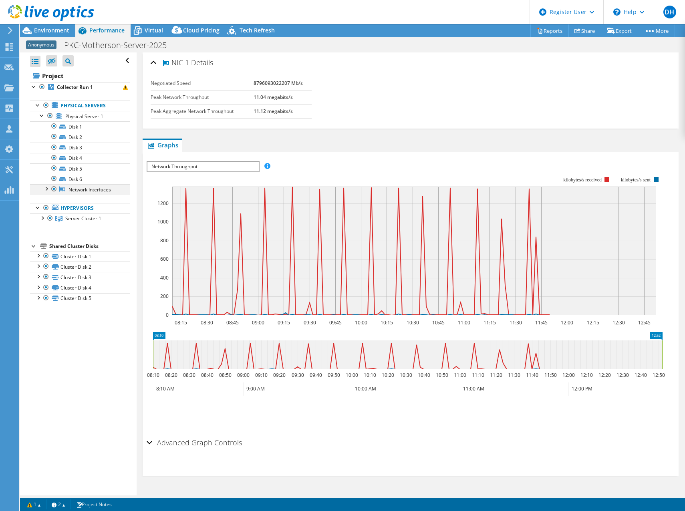
click at [46, 189] on div at bounding box center [46, 188] width 8 height 8
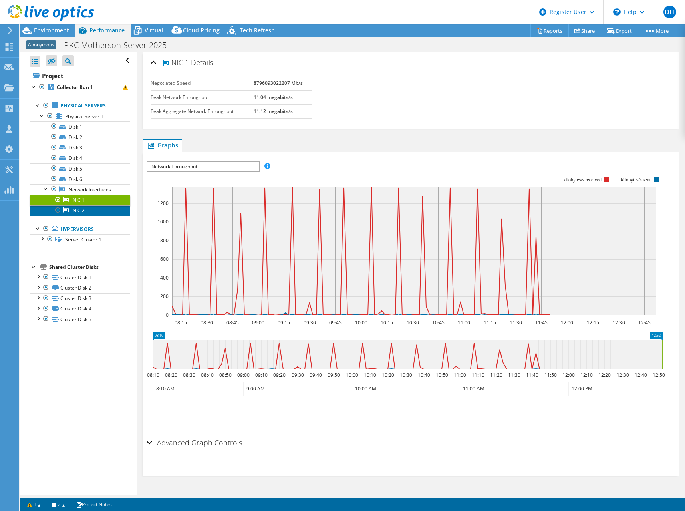
click at [90, 212] on link "NIC 2" at bounding box center [80, 210] width 100 height 10
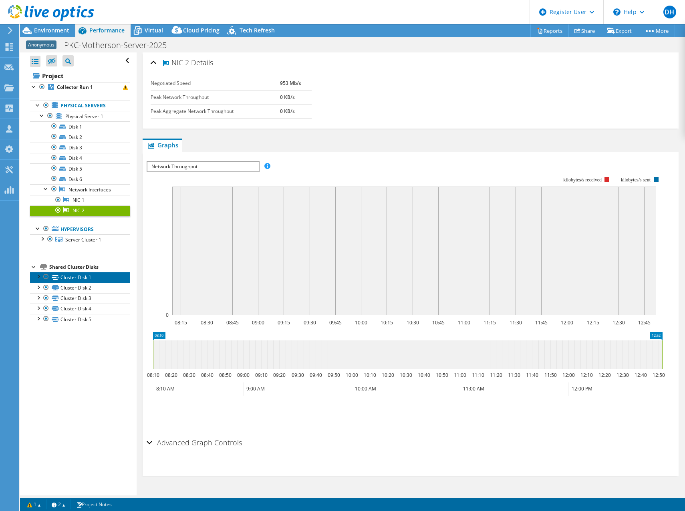
click at [88, 274] on link "Cluster Disk 1" at bounding box center [80, 277] width 100 height 10
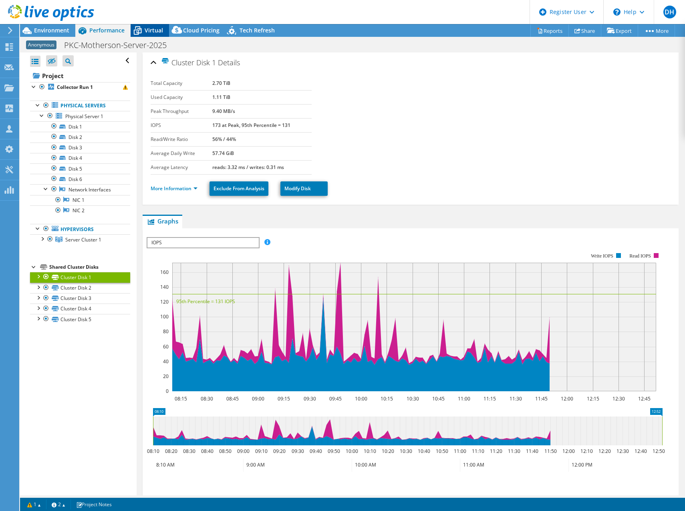
click at [150, 30] on span "Virtual" at bounding box center [154, 30] width 18 height 8
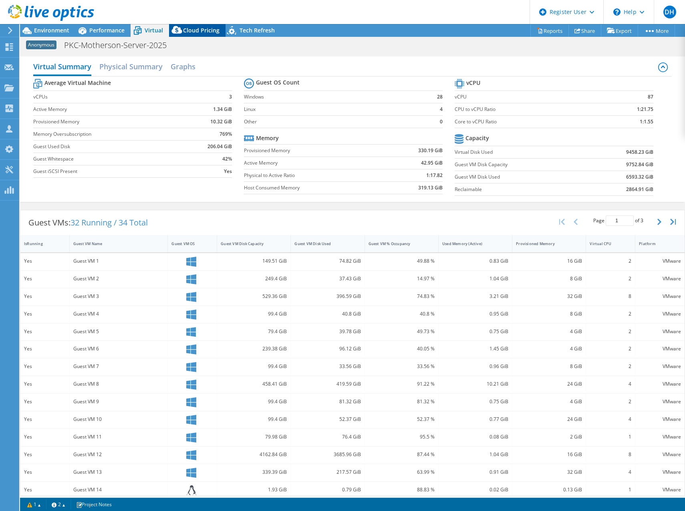
click at [200, 32] on span "Cloud Pricing" at bounding box center [201, 30] width 36 height 8
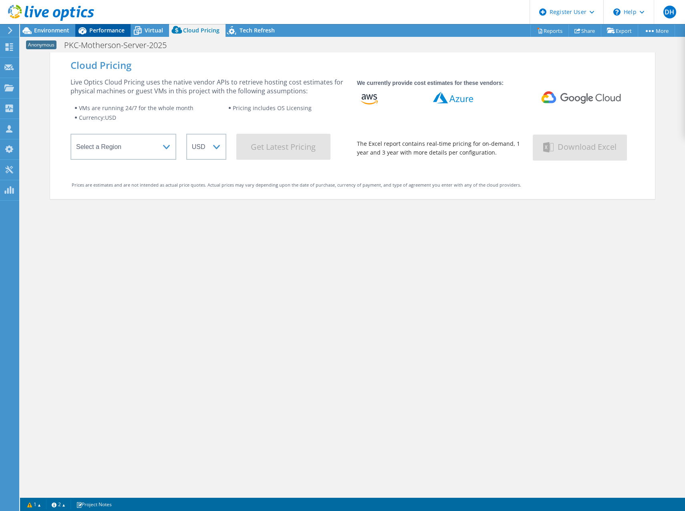
click at [106, 28] on span "Performance" at bounding box center [106, 30] width 35 height 8
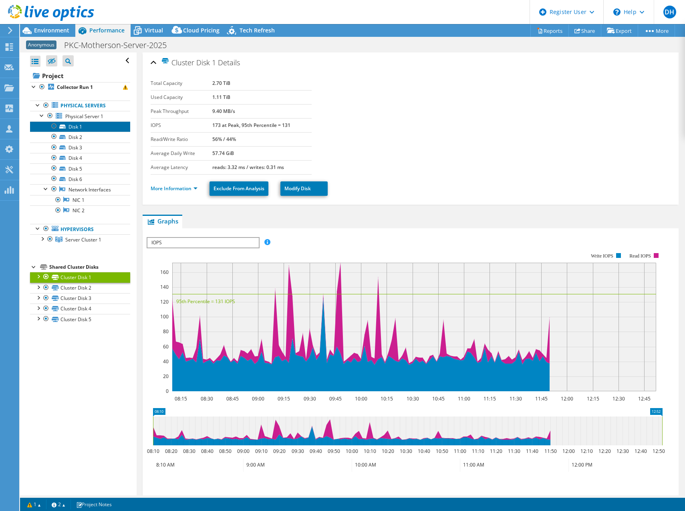
click at [90, 124] on link "Disk 1" at bounding box center [80, 126] width 100 height 10
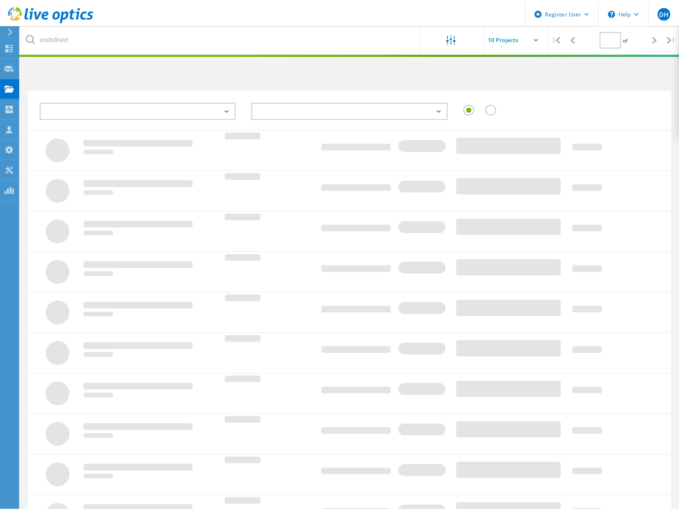
scroll to position [58, 0]
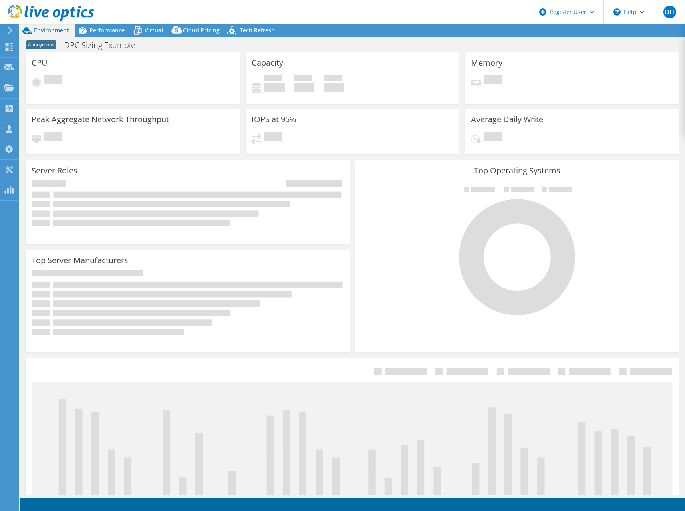
select select "USD"
select select "USEast"
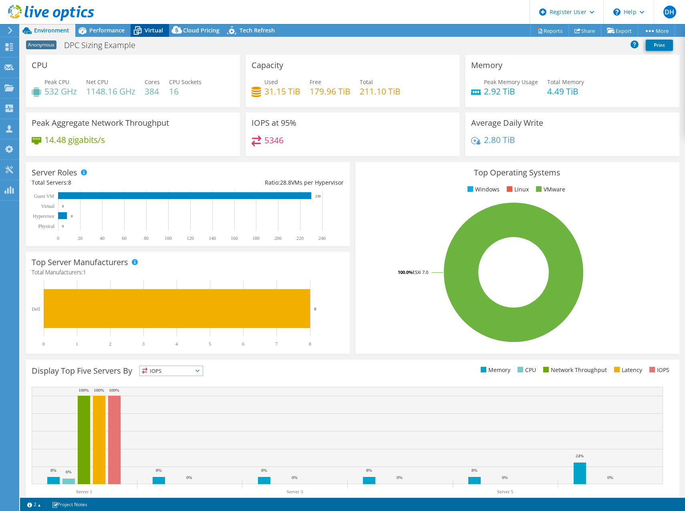
click at [151, 31] on span "Virtual" at bounding box center [154, 30] width 18 height 8
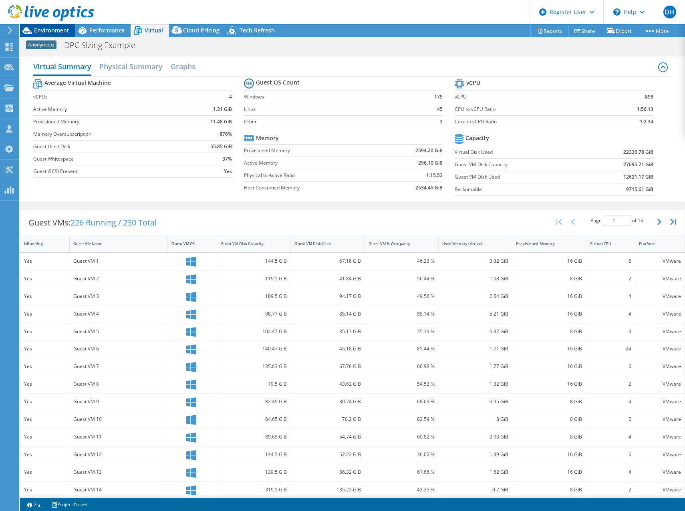
click at [48, 33] on span "Environment" at bounding box center [51, 30] width 35 height 8
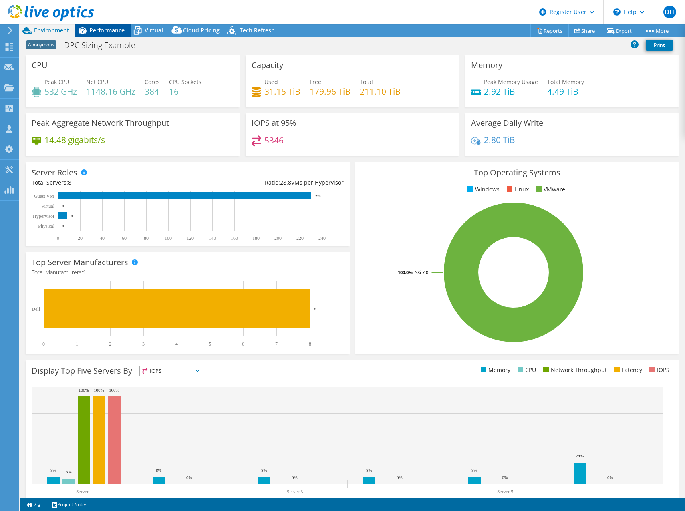
click at [117, 30] on span "Performance" at bounding box center [106, 30] width 35 height 8
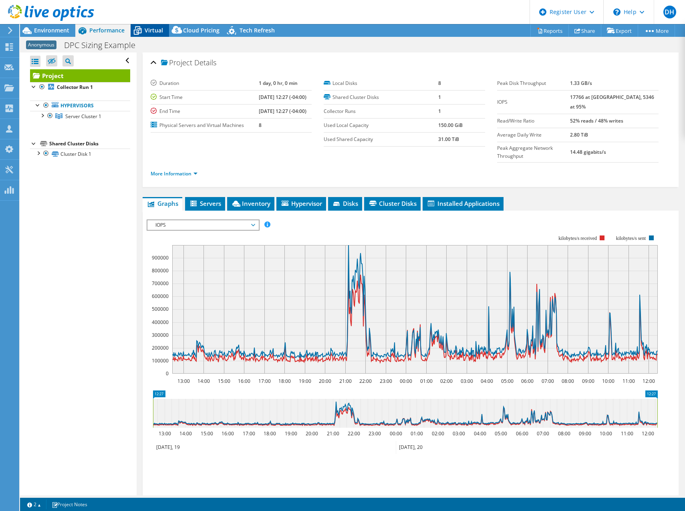
click at [150, 32] on span "Virtual" at bounding box center [154, 30] width 18 height 8
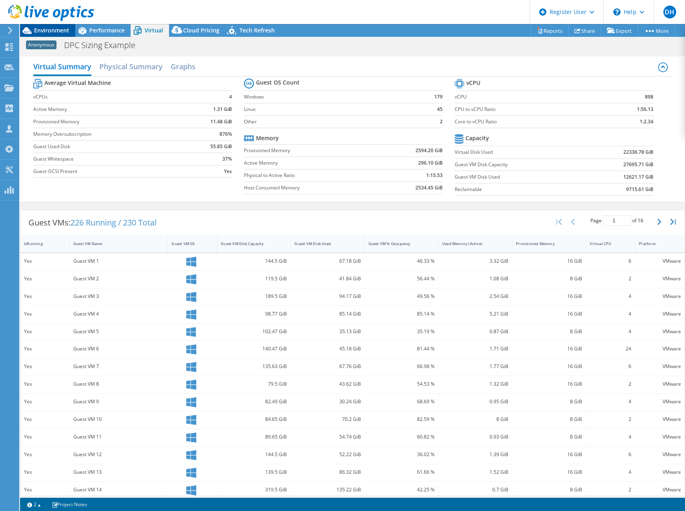
click at [54, 27] on span "Environment" at bounding box center [51, 30] width 35 height 8
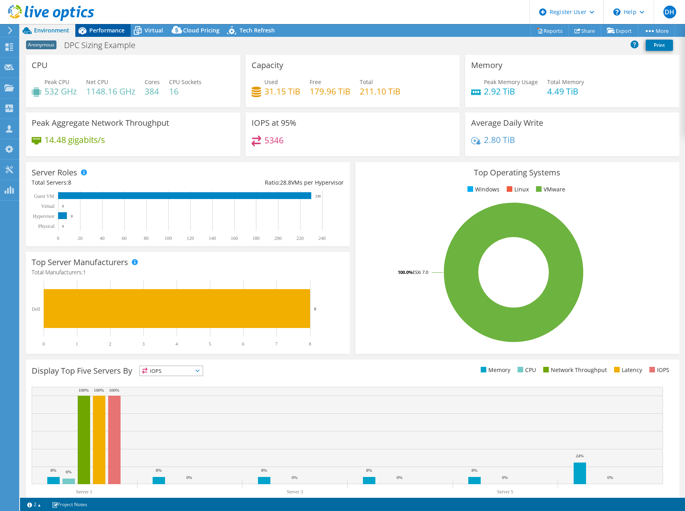
click at [105, 30] on span "Performance" at bounding box center [106, 30] width 35 height 8
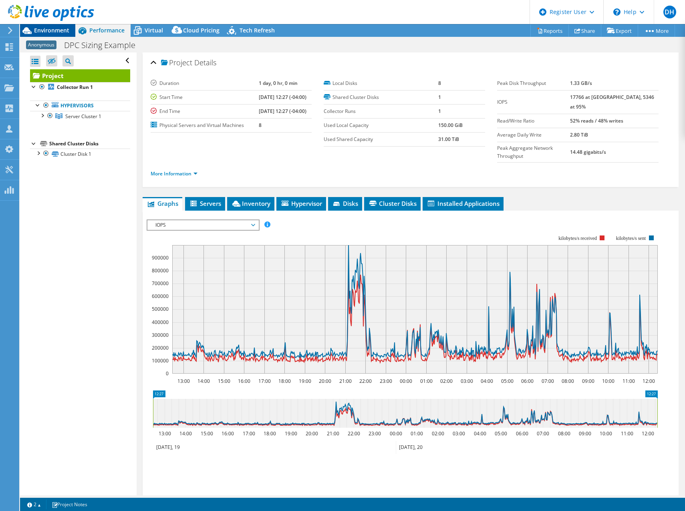
click at [64, 32] on span "Environment" at bounding box center [51, 30] width 35 height 8
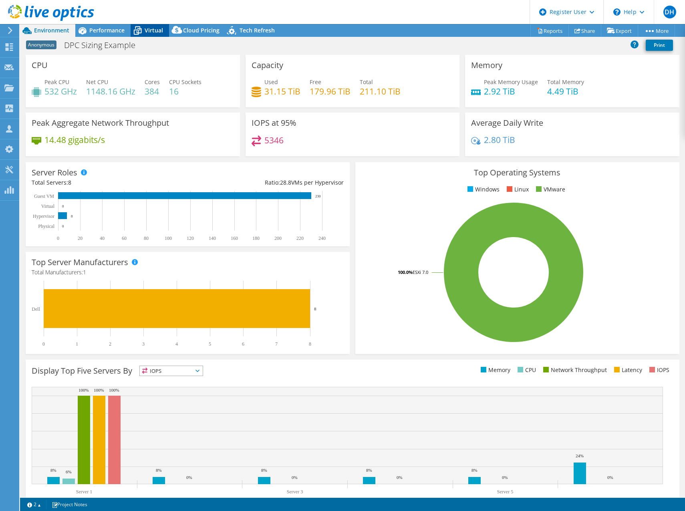
click at [158, 30] on span "Virtual" at bounding box center [154, 30] width 18 height 8
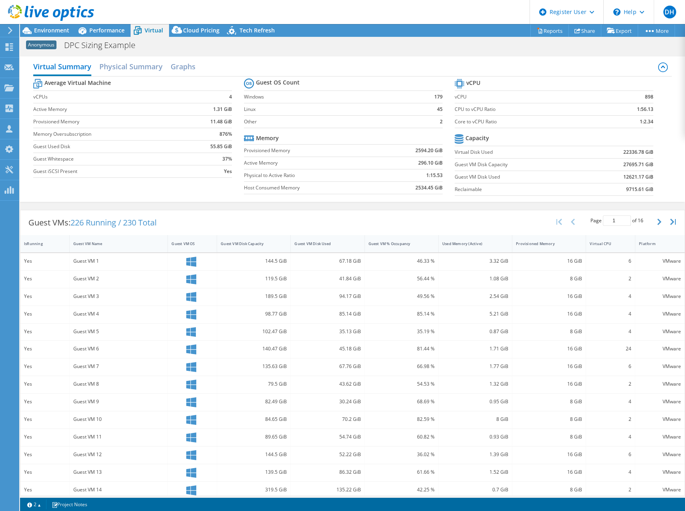
click at [322, 132] on tr "Memory" at bounding box center [343, 138] width 199 height 12
click at [60, 29] on span "Environment" at bounding box center [51, 30] width 35 height 8
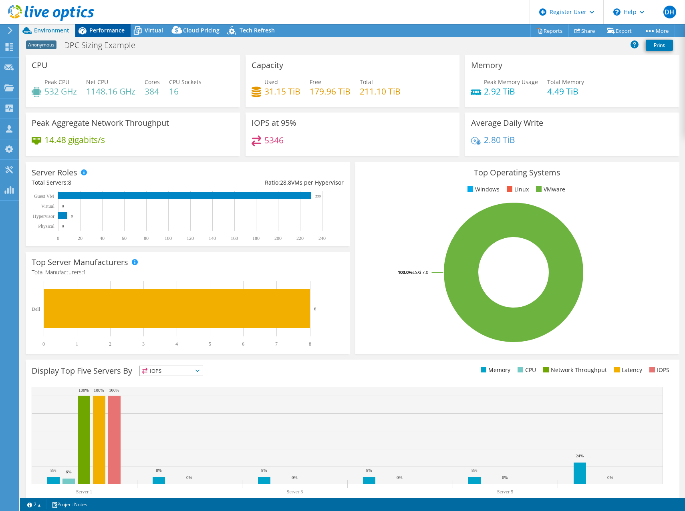
click at [108, 29] on span "Performance" at bounding box center [106, 30] width 35 height 8
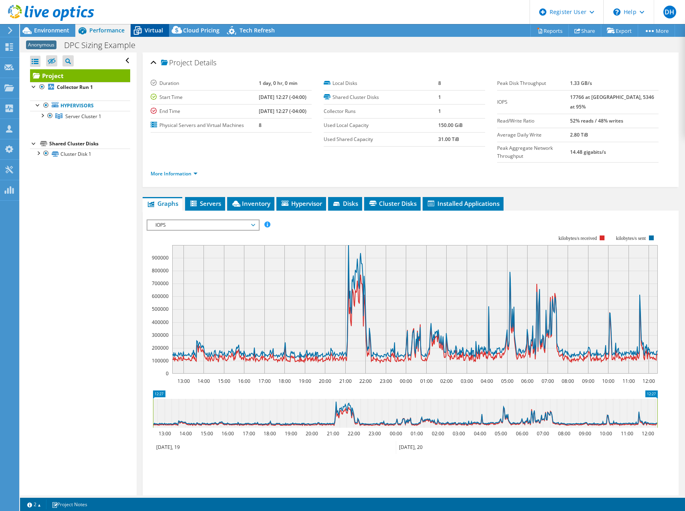
click at [143, 27] on icon at bounding box center [138, 31] width 14 height 14
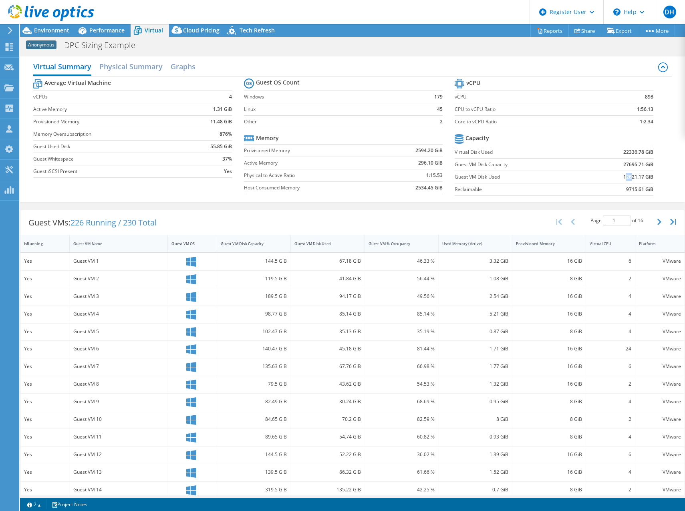
drag, startPoint x: 619, startPoint y: 179, endPoint x: 626, endPoint y: 177, distance: 7.1
click at [626, 177] on b "12621.17 GiB" at bounding box center [638, 177] width 30 height 8
click at [633, 176] on b "12621.17 GiB" at bounding box center [638, 177] width 30 height 8
drag, startPoint x: 619, startPoint y: 162, endPoint x: 630, endPoint y: 163, distance: 10.8
click at [630, 163] on b "27695.71 GiB" at bounding box center [638, 165] width 30 height 8
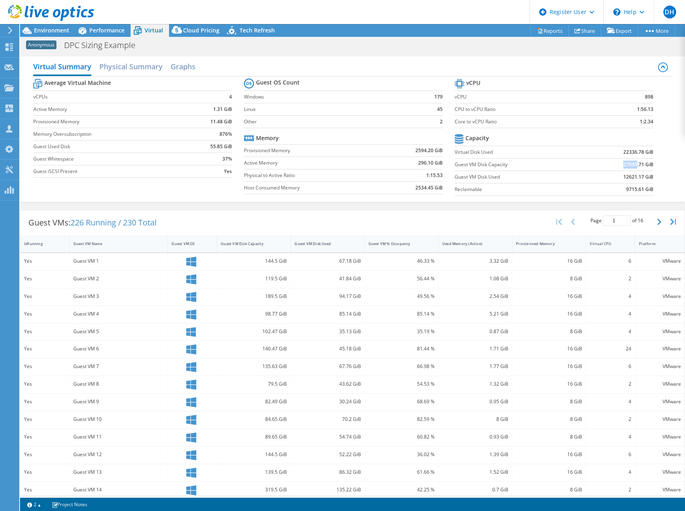
drag, startPoint x: 630, startPoint y: 163, endPoint x: 625, endPoint y: 165, distance: 4.7
copy b "27695"
drag, startPoint x: 520, startPoint y: 179, endPoint x: 530, endPoint y: 179, distance: 10.8
click at [520, 179] on label "Guest VM Disk Used" at bounding box center [519, 177] width 130 height 8
drag, startPoint x: 617, startPoint y: 177, endPoint x: 630, endPoint y: 175, distance: 13.0
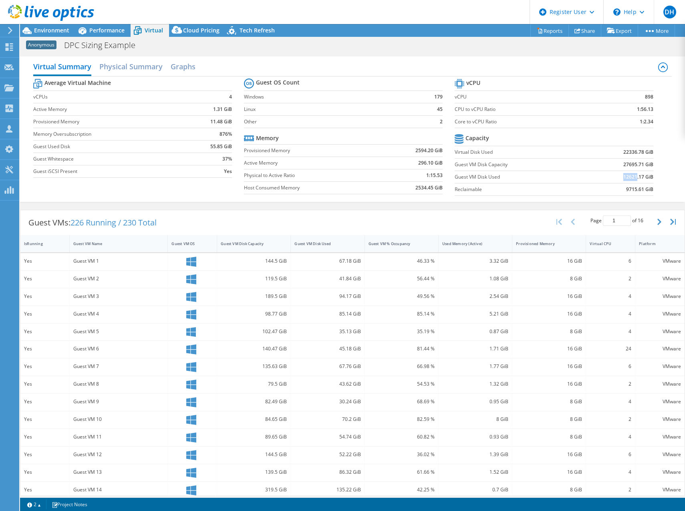
click at [630, 175] on b "12621.17 GiB" at bounding box center [638, 177] width 30 height 8
drag, startPoint x: 630, startPoint y: 175, endPoint x: 620, endPoint y: 177, distance: 10.8
copy b "12621"
click at [85, 46] on h1 "DPC Sizing Example" at bounding box center [103, 45] width 87 height 9
click at [102, 29] on span "Performance" at bounding box center [106, 30] width 35 height 8
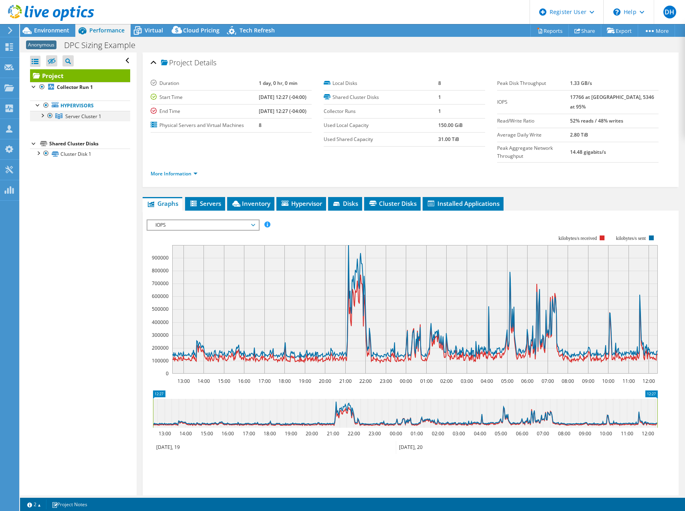
click at [40, 115] on div at bounding box center [42, 115] width 8 height 8
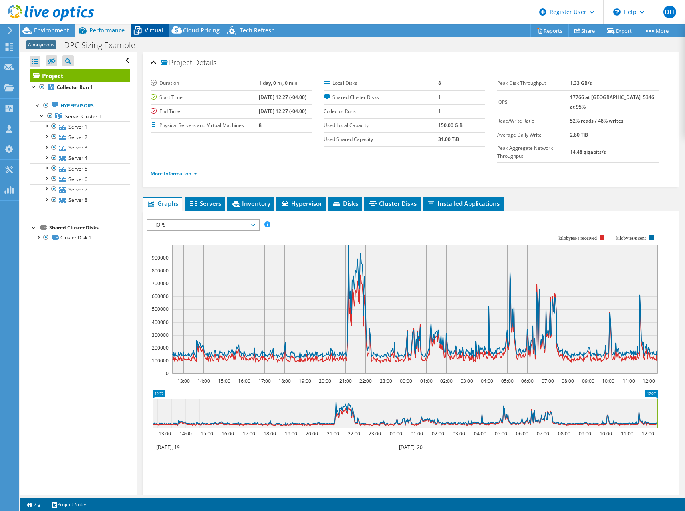
click at [146, 28] on span "Virtual" at bounding box center [154, 30] width 18 height 8
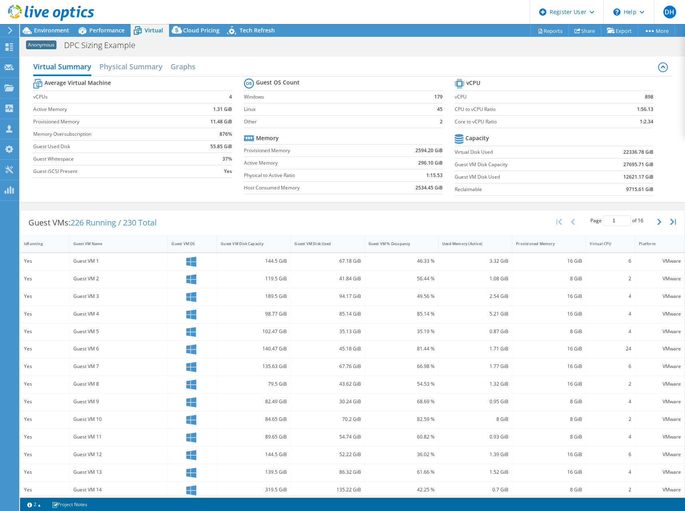
click at [44, 26] on div at bounding box center [47, 13] width 94 height 27
click at [43, 30] on span "Environment" at bounding box center [51, 30] width 35 height 8
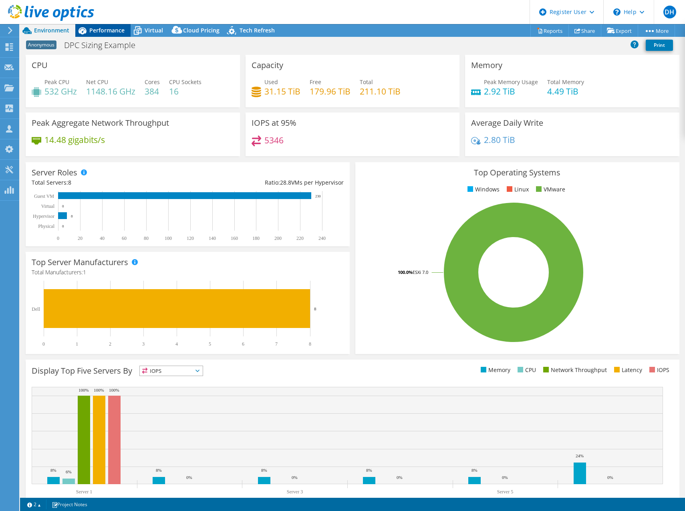
click at [113, 32] on span "Performance" at bounding box center [106, 30] width 35 height 8
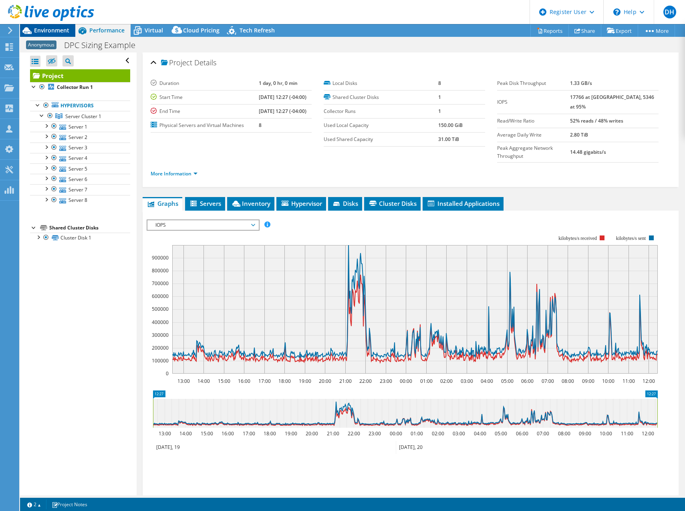
click at [48, 29] on span "Environment" at bounding box center [51, 30] width 35 height 8
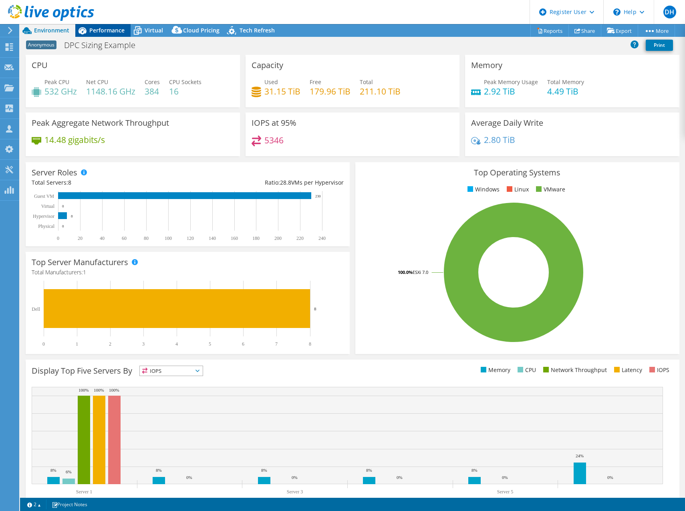
click at [106, 33] on span "Performance" at bounding box center [106, 30] width 35 height 8
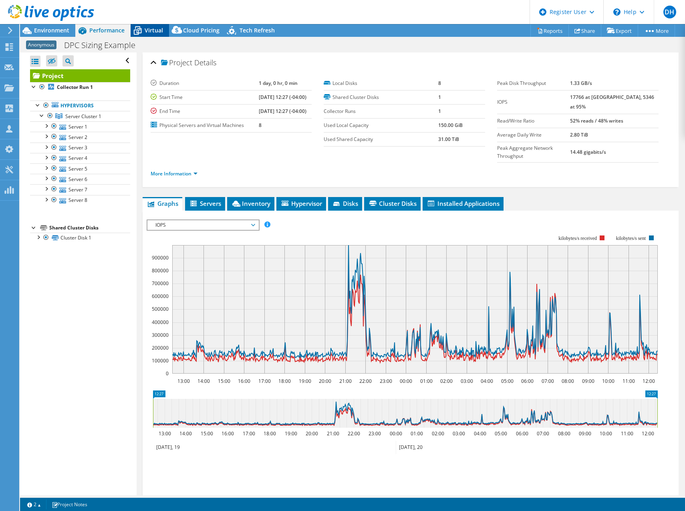
click at [146, 30] on span "Virtual" at bounding box center [154, 30] width 18 height 8
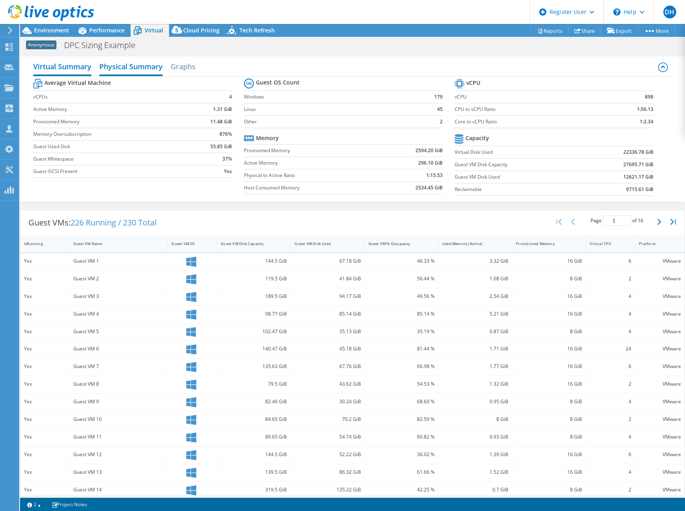
click at [154, 65] on h2 "Physical Summary" at bounding box center [130, 67] width 63 height 18
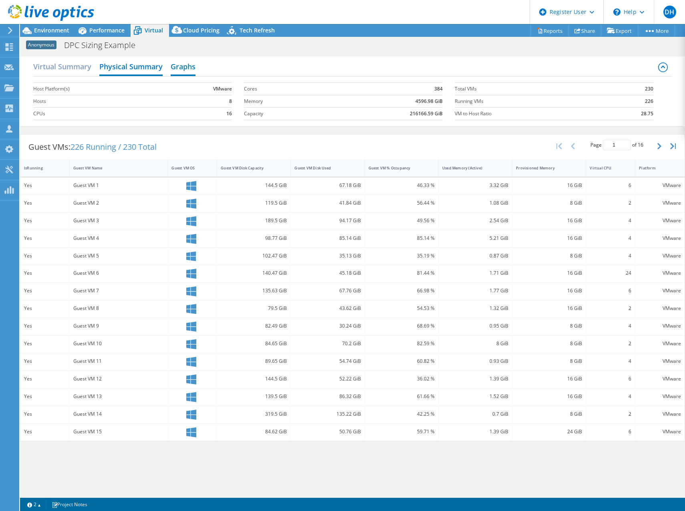
click at [187, 68] on h2 "Graphs" at bounding box center [183, 67] width 25 height 18
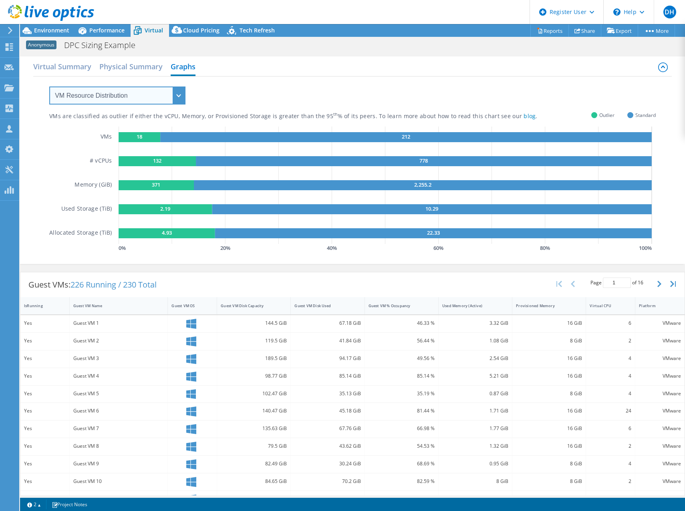
click at [176, 96] on select "VM Resource Distribution Provisioning Contrast Over Provisioning" at bounding box center [117, 95] width 136 height 18
select select "Provisioning Contrast"
click at [49, 86] on select "VM Resource Distribution Provisioning Contrast Over Provisioning" at bounding box center [117, 95] width 136 height 18
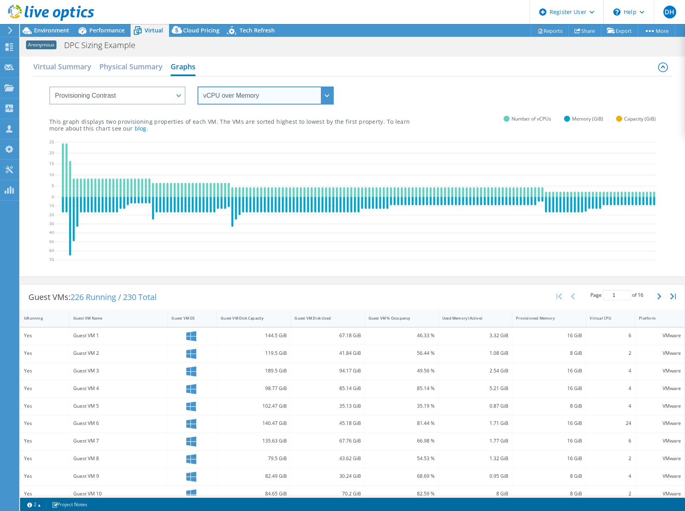
click at [330, 93] on select "vCPU over Memory vCPU over Capacity Memory over vCPU Memory over Capacity Capac…" at bounding box center [265, 95] width 136 height 18
click at [378, 83] on div "vCPU over Memory vCPU over Capacity Memory over vCPU Memory over Capacity Capac…" at bounding box center [352, 90] width 606 height 28
click at [75, 68] on h2 "Virtual Summary" at bounding box center [62, 67] width 58 height 18
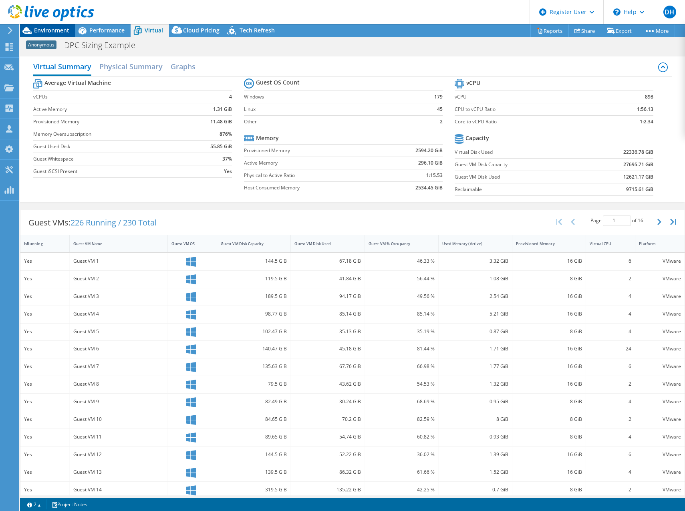
click at [44, 29] on span "Environment" at bounding box center [51, 30] width 35 height 8
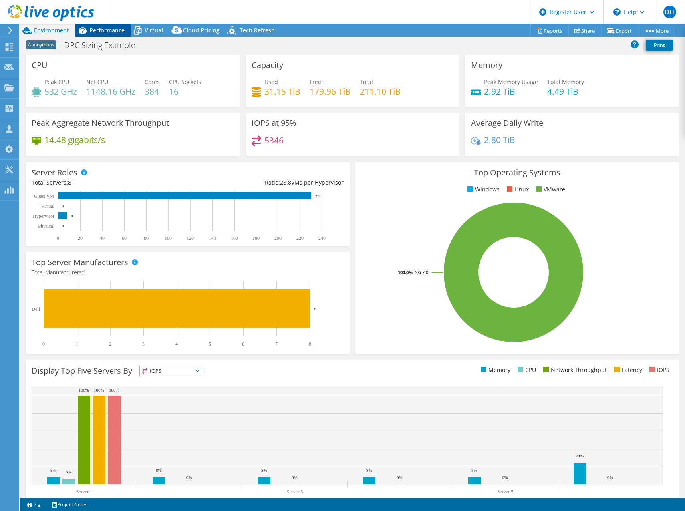
click at [110, 32] on span "Performance" at bounding box center [106, 30] width 35 height 8
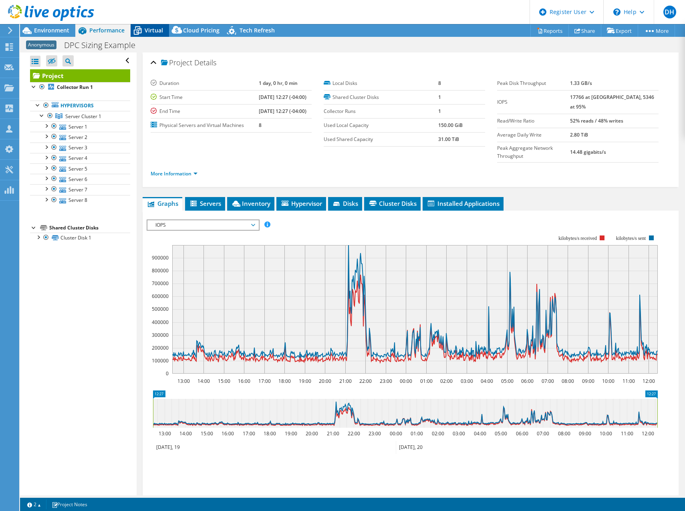
click at [149, 29] on span "Virtual" at bounding box center [154, 30] width 18 height 8
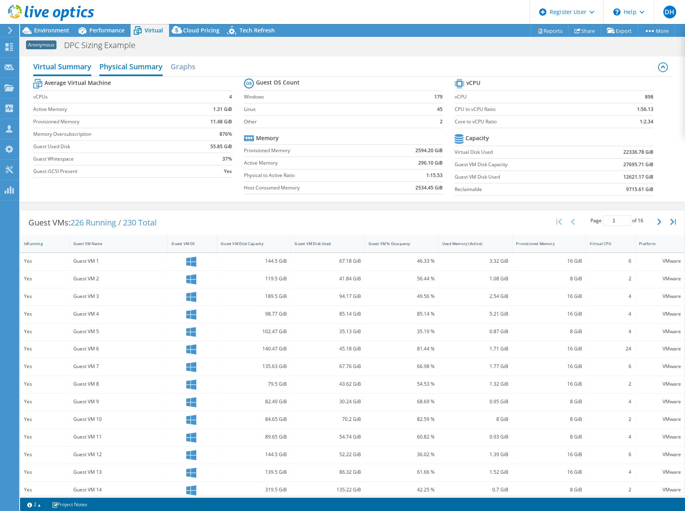
click at [127, 70] on h2 "Physical Summary" at bounding box center [130, 67] width 63 height 18
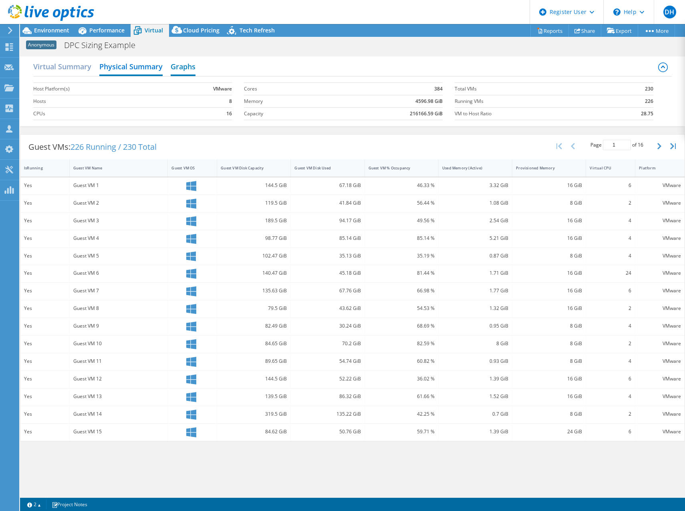
click at [184, 59] on h2 "Graphs" at bounding box center [183, 67] width 25 height 18
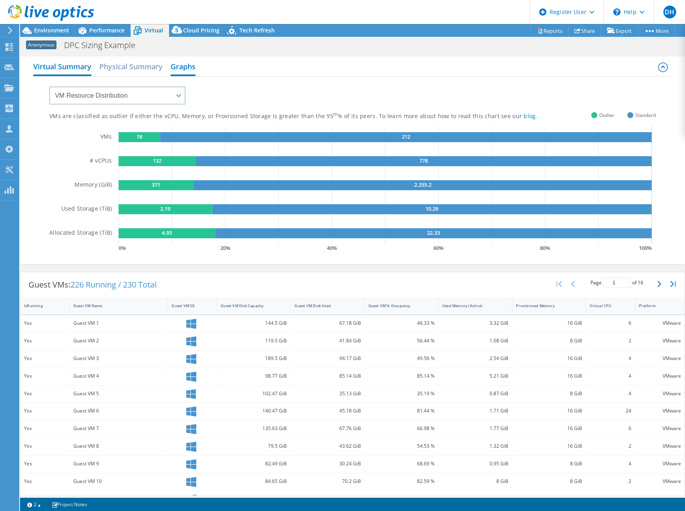
click at [60, 67] on h2 "Virtual Summary" at bounding box center [62, 67] width 58 height 18
